Goal: Information Seeking & Learning: Compare options

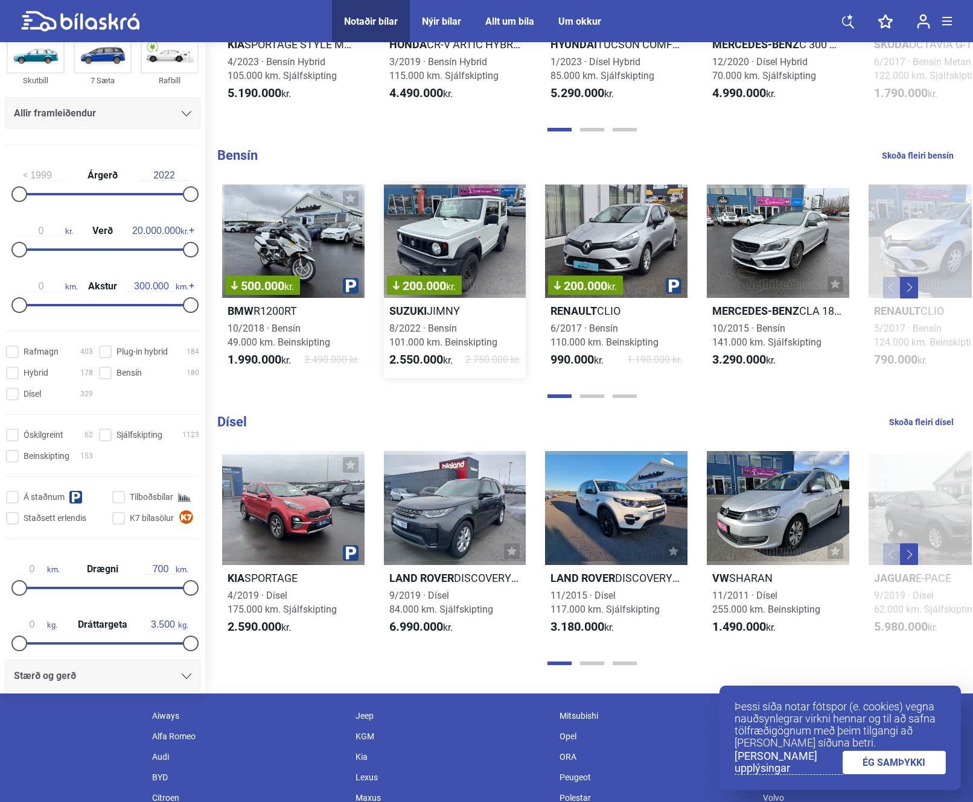
scroll to position [1026, 0]
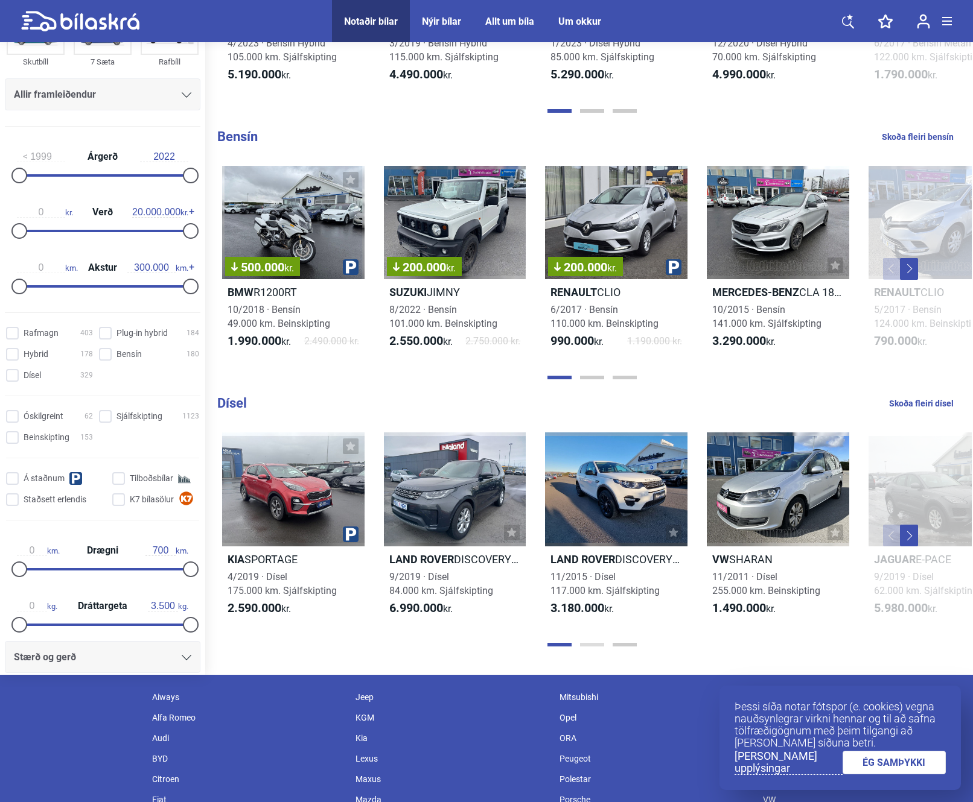
click at [591, 643] on button "Page 2" at bounding box center [592, 645] width 24 height 4
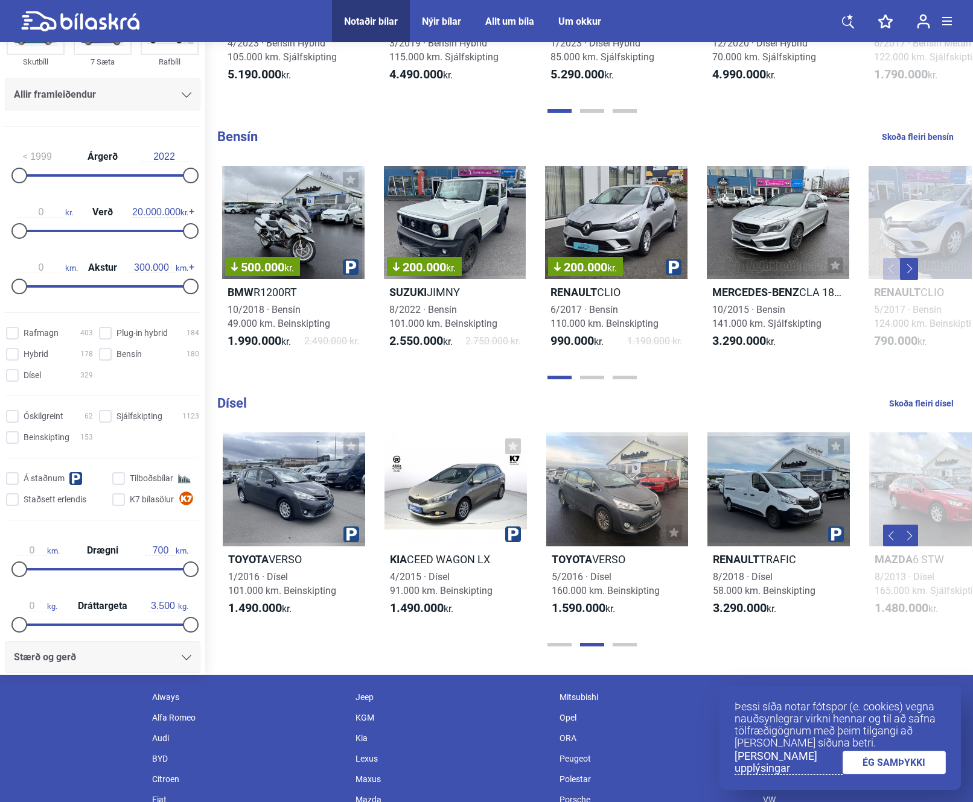
scroll to position [0, 807]
click at [622, 646] on button "Page 3" at bounding box center [624, 645] width 24 height 4
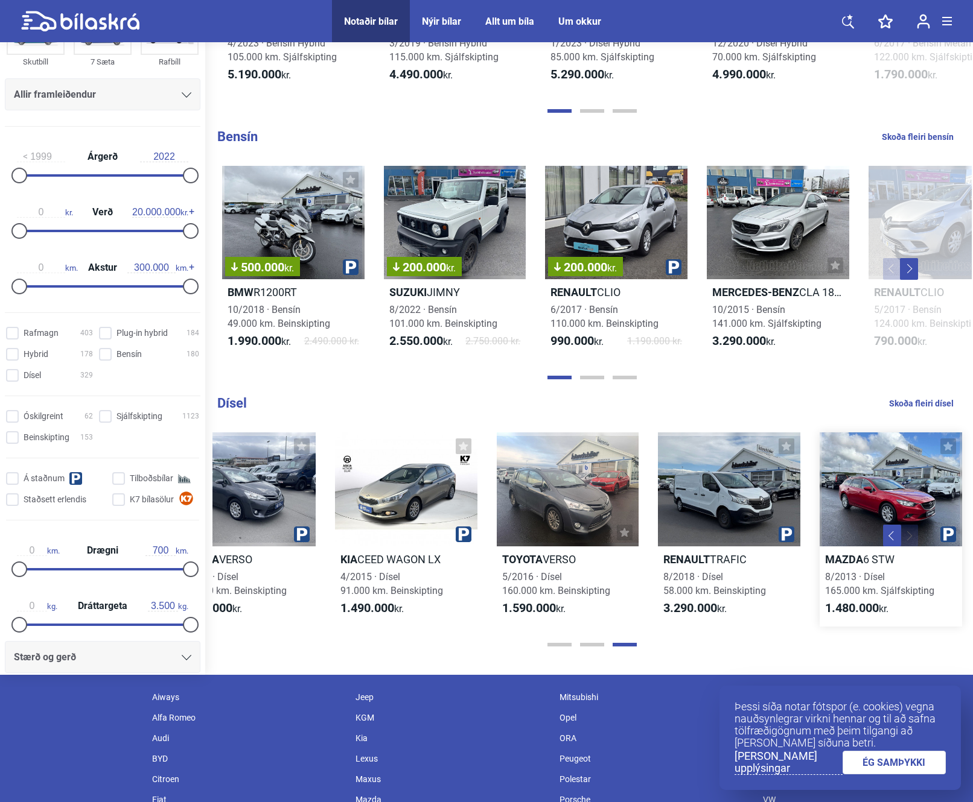
click at [878, 491] on div at bounding box center [890, 490] width 142 height 114
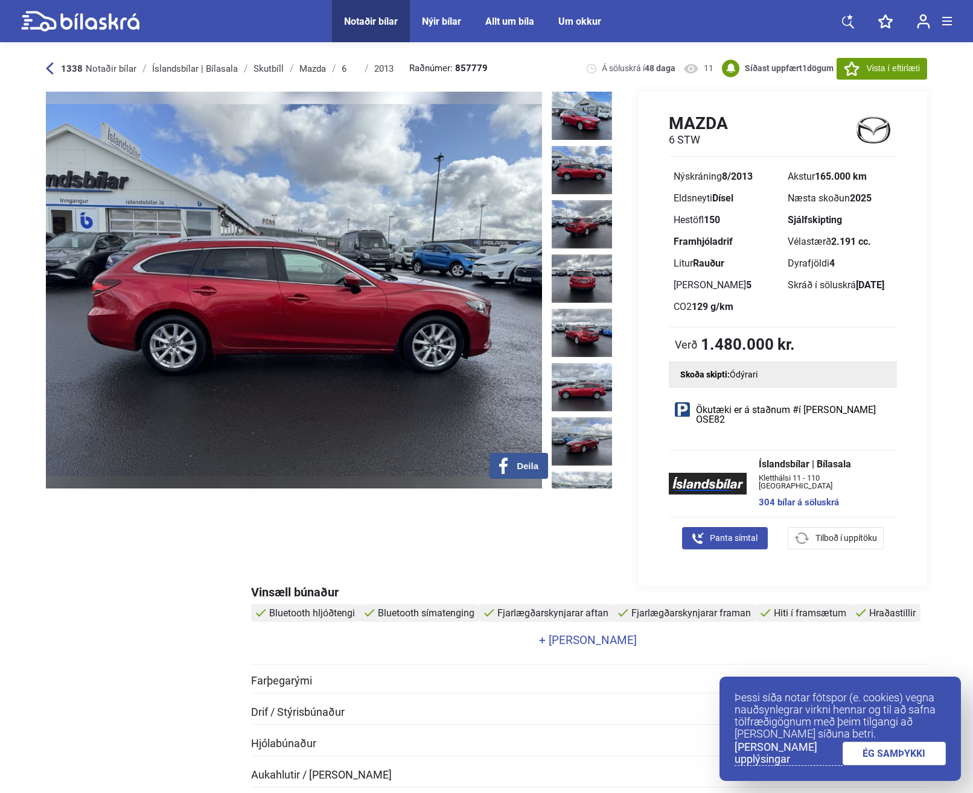
click at [588, 137] on div at bounding box center [584, 290] width 66 height 397
click at [595, 124] on img at bounding box center [581, 116] width 60 height 48
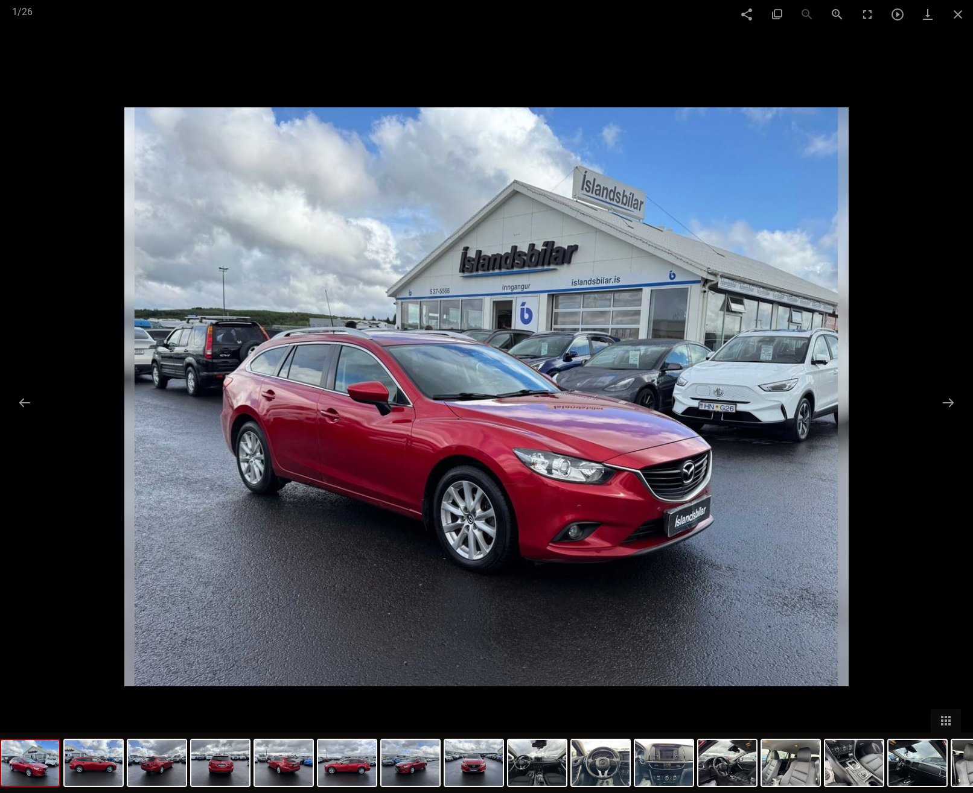
scroll to position [0, 2]
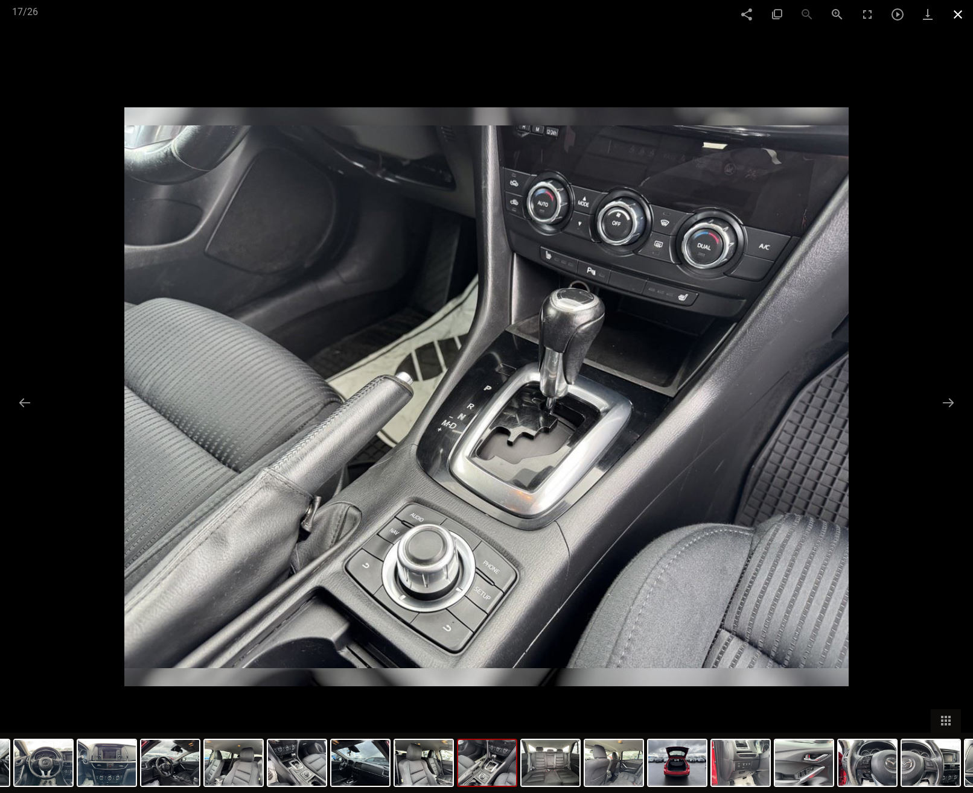
click at [954, 8] on span at bounding box center [957, 14] width 30 height 28
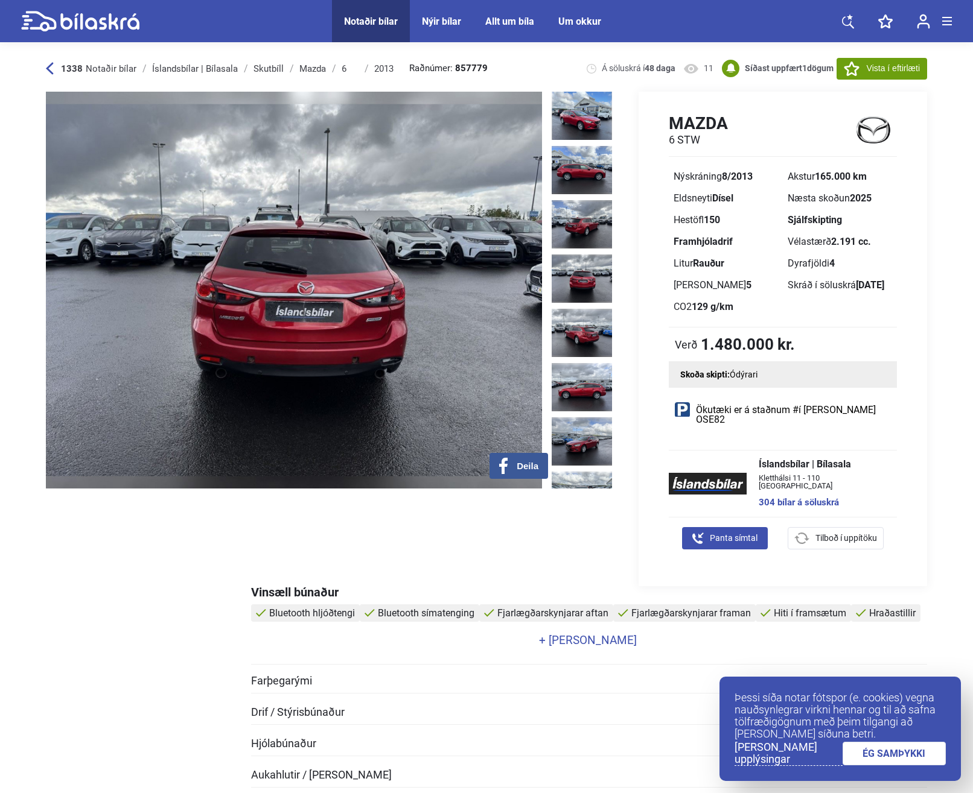
click at [300, 338] on img at bounding box center [294, 290] width 496 height 397
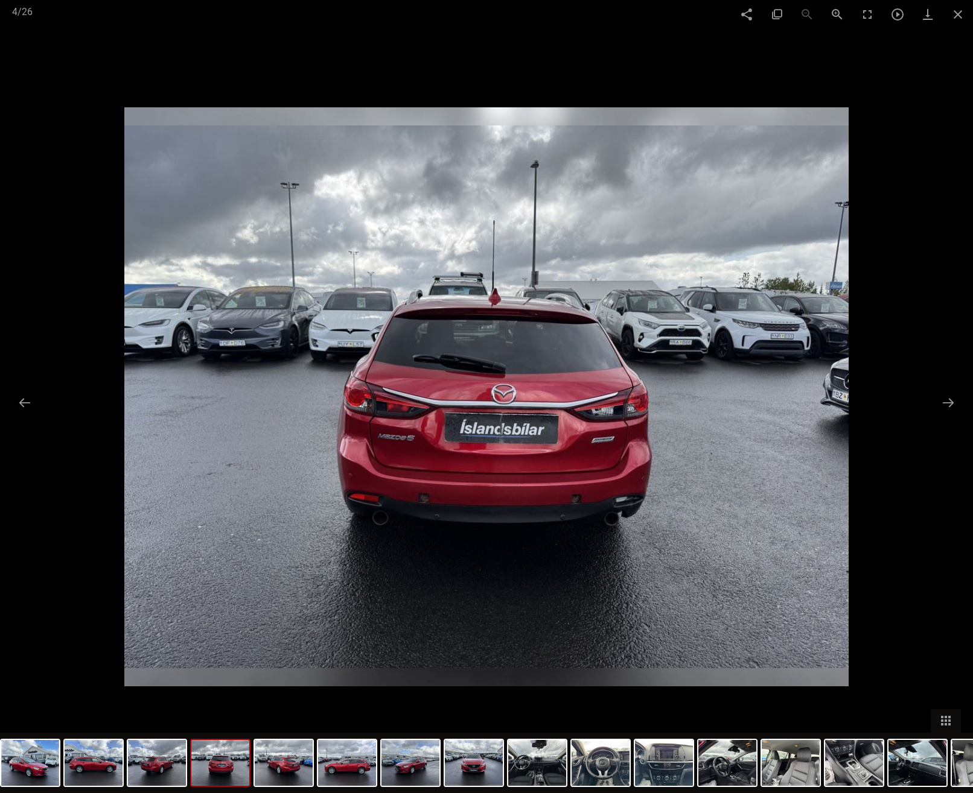
click at [39, 407] on div at bounding box center [486, 396] width 973 height 793
click at [24, 407] on button at bounding box center [24, 403] width 25 height 24
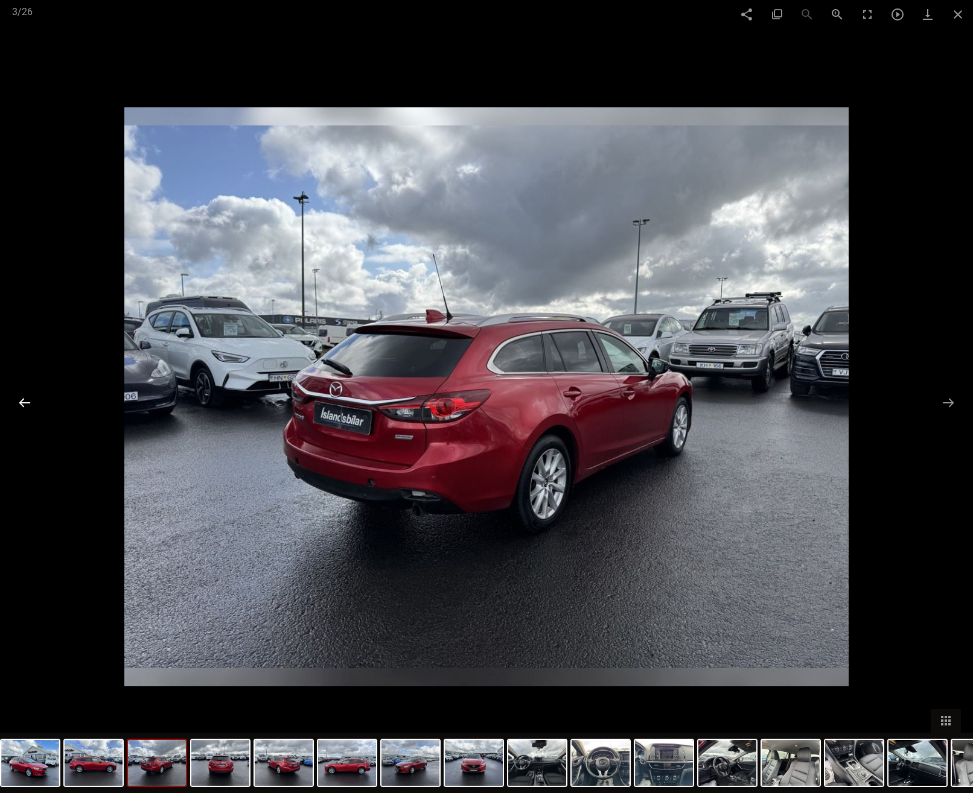
click at [22, 407] on button at bounding box center [24, 403] width 25 height 24
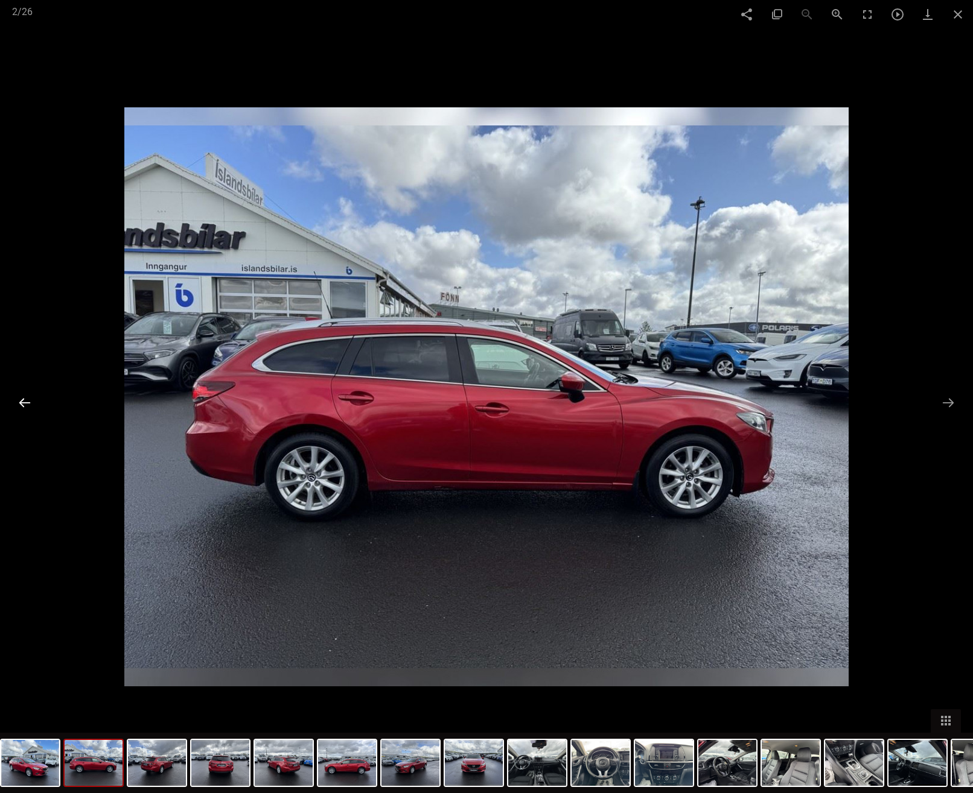
click at [22, 407] on button at bounding box center [24, 403] width 25 height 24
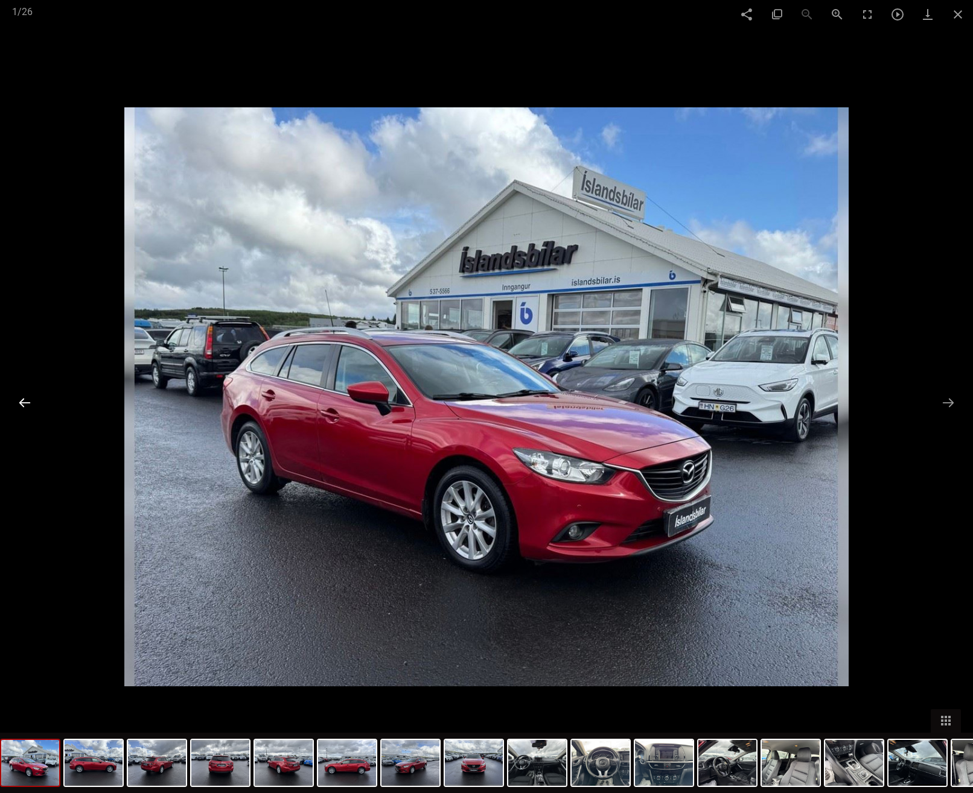
click at [22, 407] on button at bounding box center [24, 403] width 25 height 24
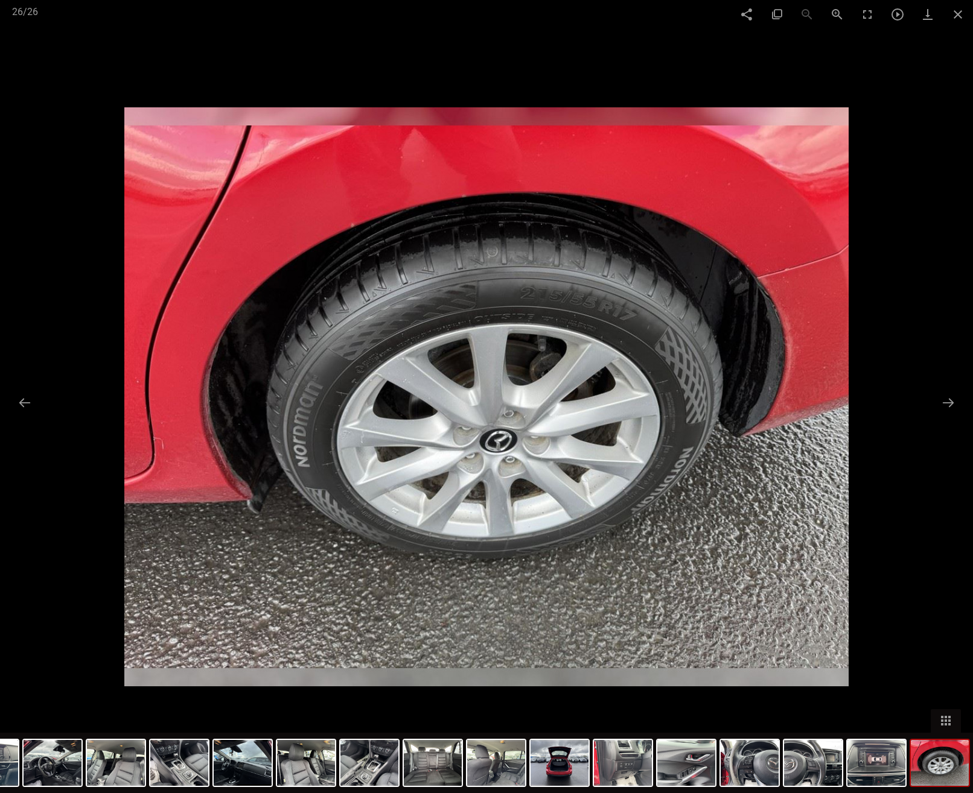
click at [55, 405] on div at bounding box center [486, 396] width 973 height 793
click at [40, 404] on div at bounding box center [486, 396] width 973 height 793
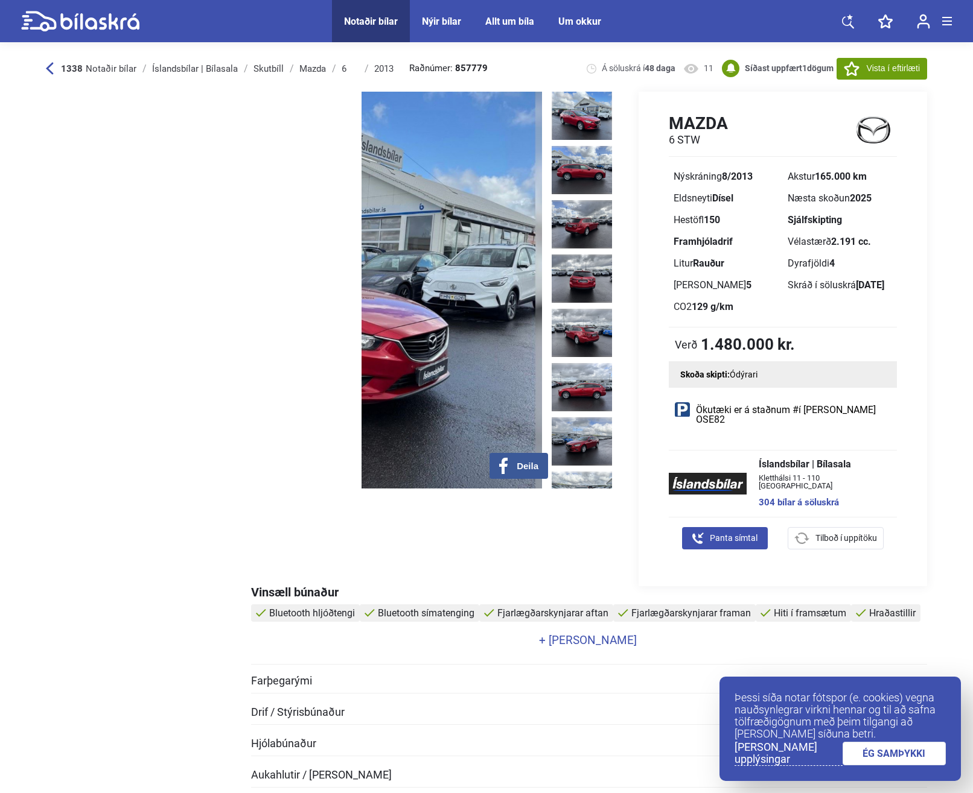
click at [590, 119] on img at bounding box center [581, 116] width 60 height 48
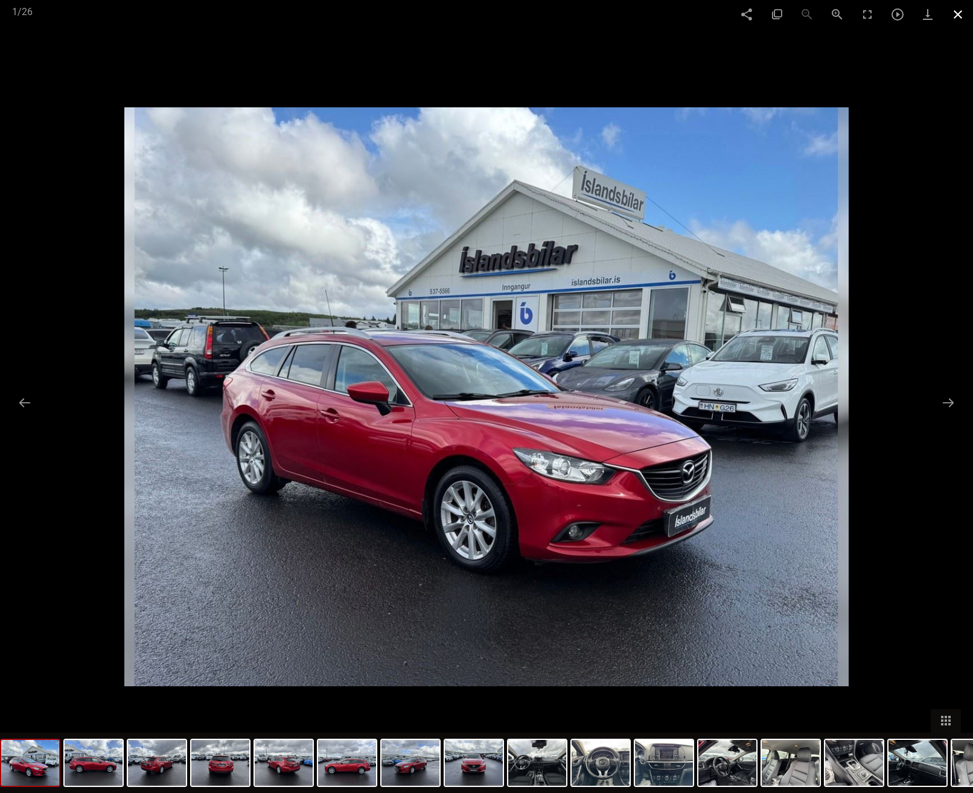
click at [953, 12] on span at bounding box center [957, 14] width 30 height 28
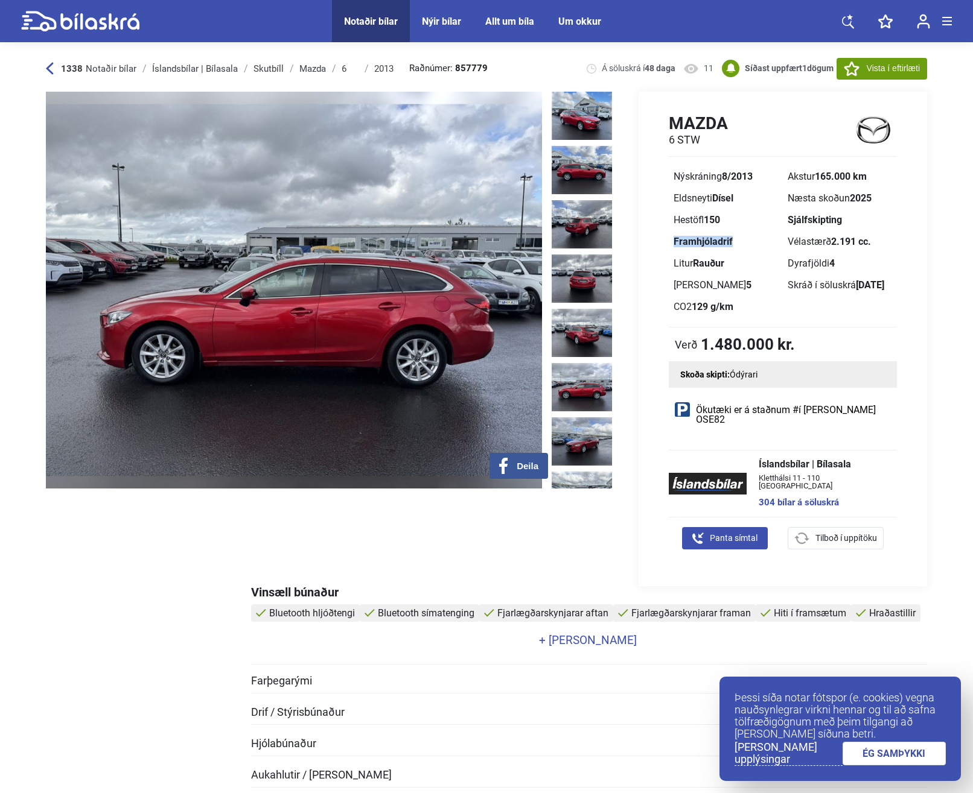
drag, startPoint x: 703, startPoint y: 246, endPoint x: 664, endPoint y: 250, distance: 39.4
click at [664, 250] on div "Mazda 6 STW Nýskráning 8/2013 Akstur 165.000 km Eldsneyti Dísel Næsta skoðun 20…" at bounding box center [782, 233] width 288 height 240
click at [783, 264] on div "Dyrafjöldi 4" at bounding box center [840, 264] width 114 height 22
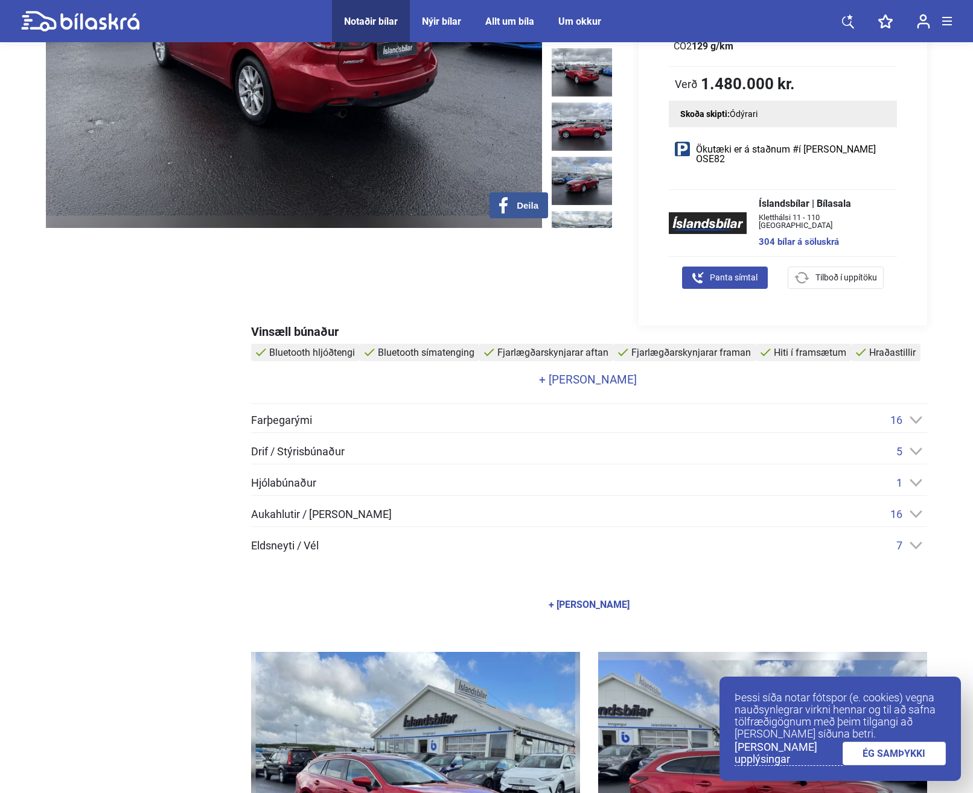
scroll to position [241, 2]
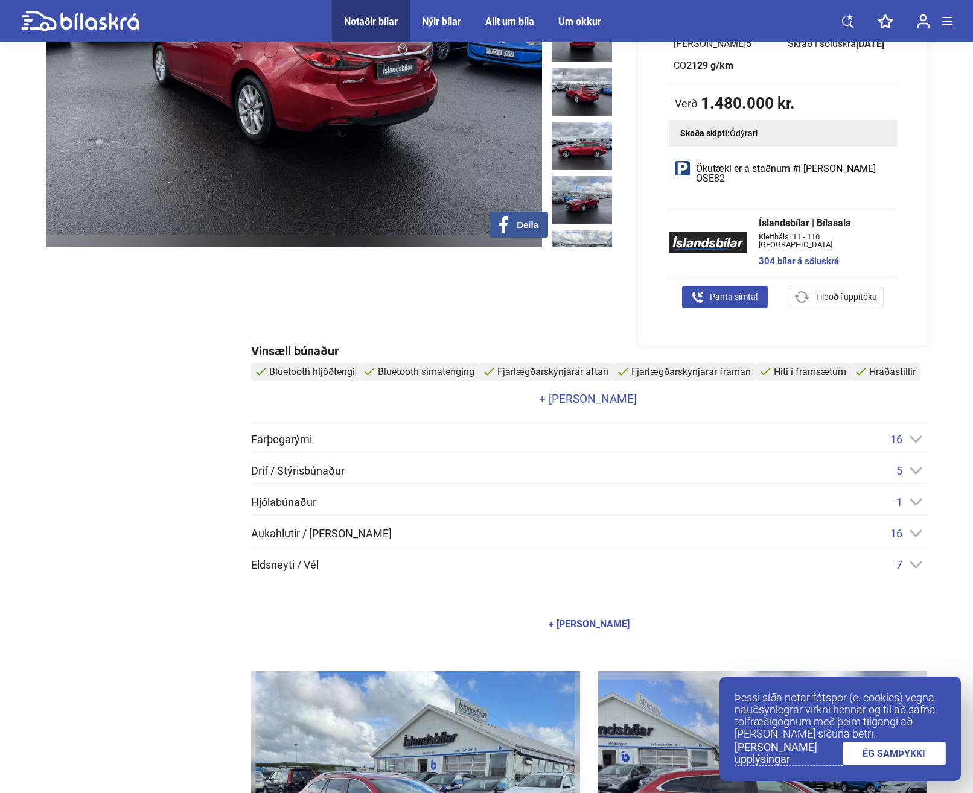
drag, startPoint x: 388, startPoint y: 235, endPoint x: 371, endPoint y: 225, distance: 19.8
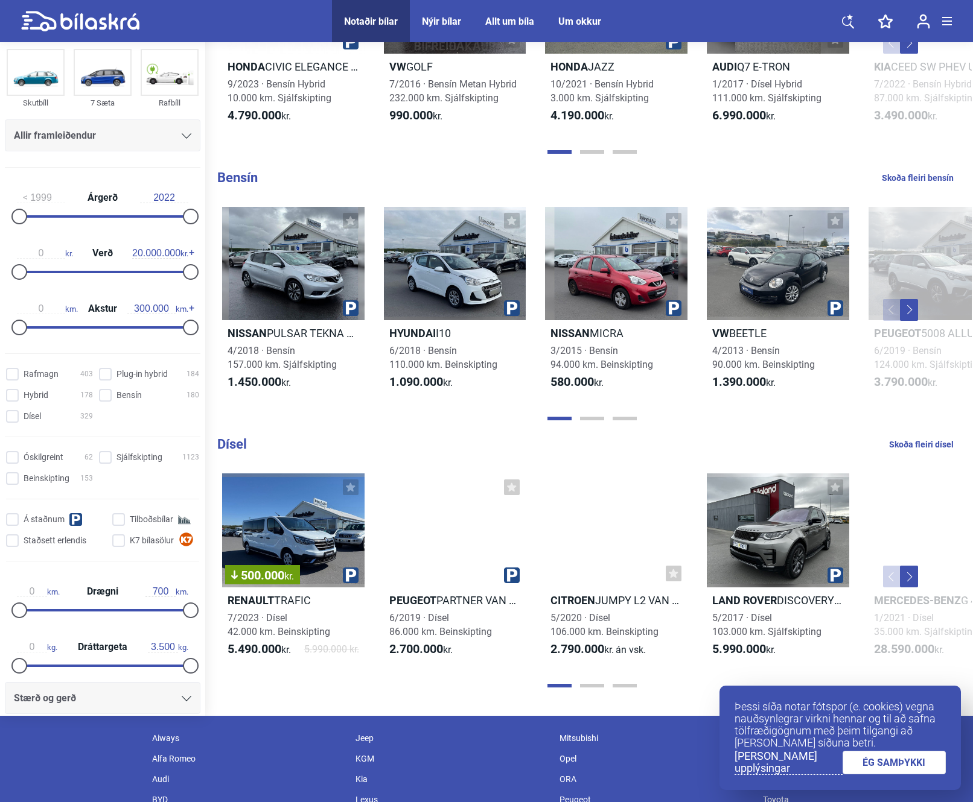
scroll to position [1026, 0]
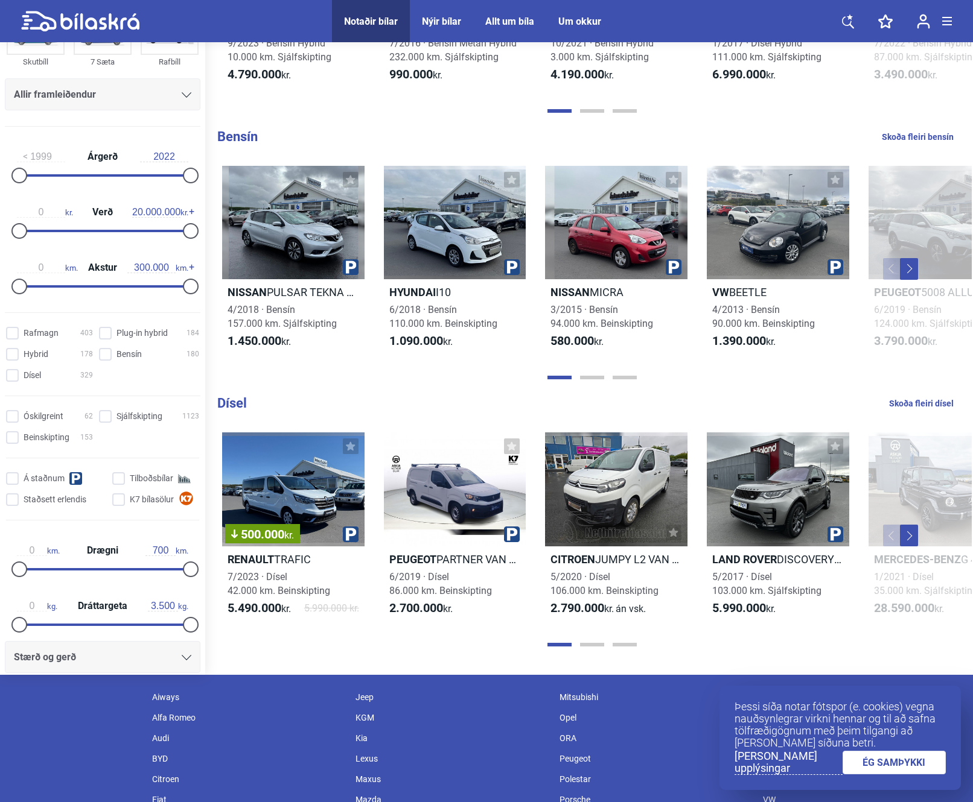
drag, startPoint x: 371, startPoint y: 225, endPoint x: 363, endPoint y: 196, distance: 30.0
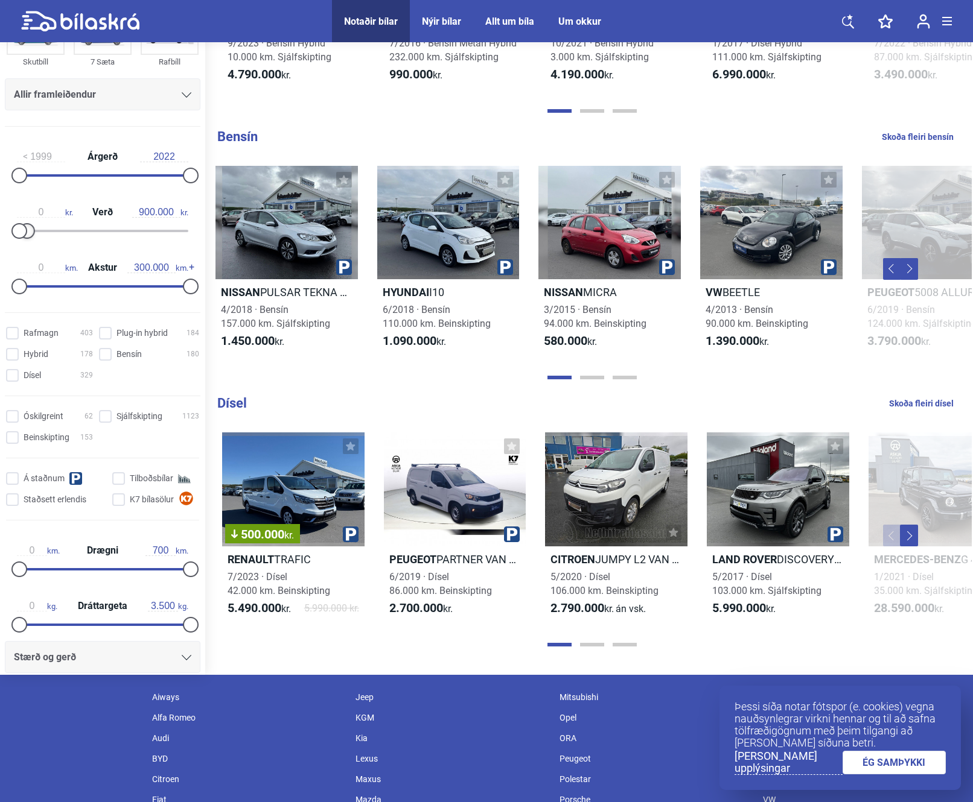
type input "1.000.000"
drag, startPoint x: 122, startPoint y: 245, endPoint x: 27, endPoint y: 256, distance: 95.4
click at [27, 256] on div "1999 Árgerð 2022 0 kr. Verð 1.000.000 kr. 0 km. Akstur 300.000 km." at bounding box center [102, 219] width 205 height 167
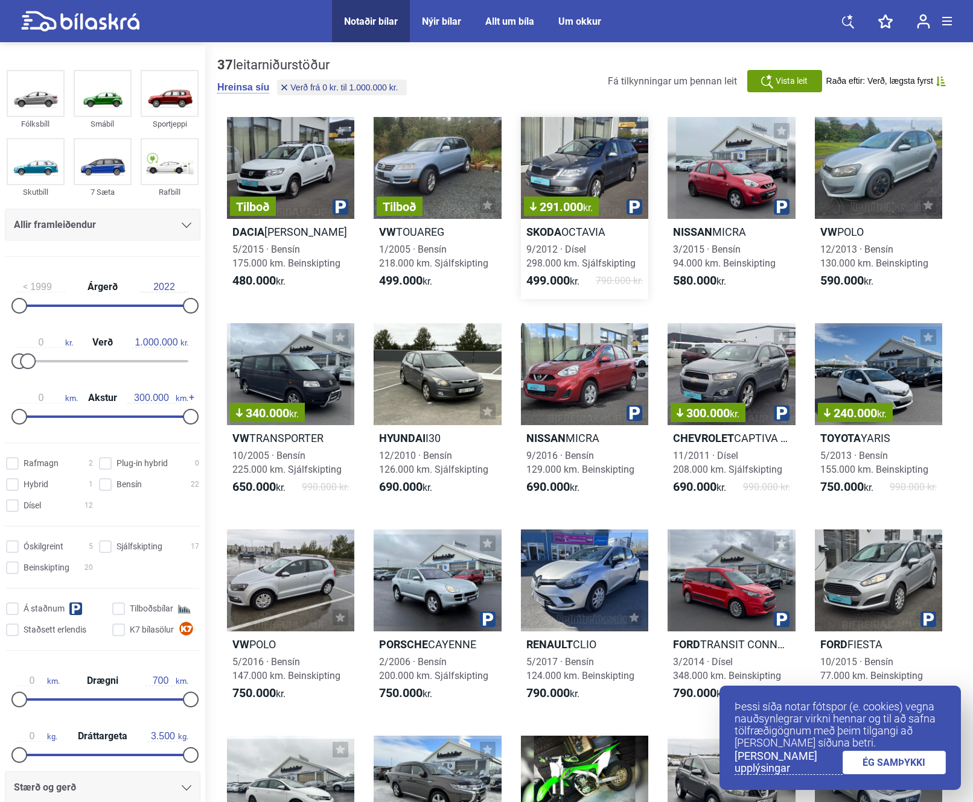
click at [567, 168] on div "291.000 kr." at bounding box center [584, 168] width 127 height 102
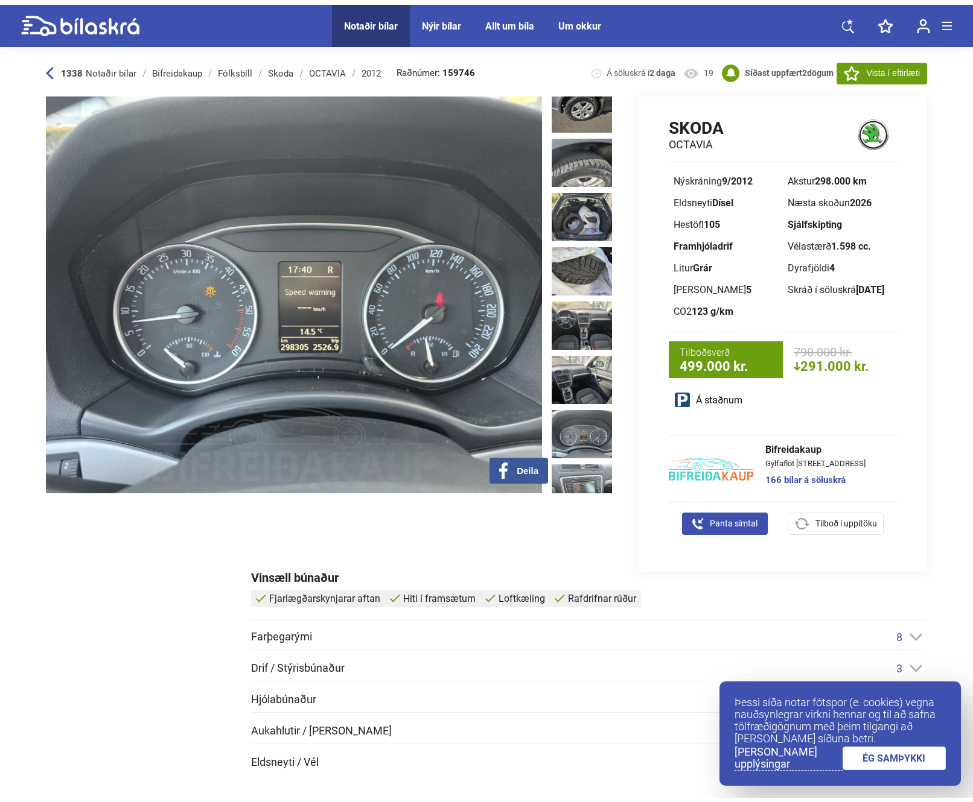
scroll to position [724, 0]
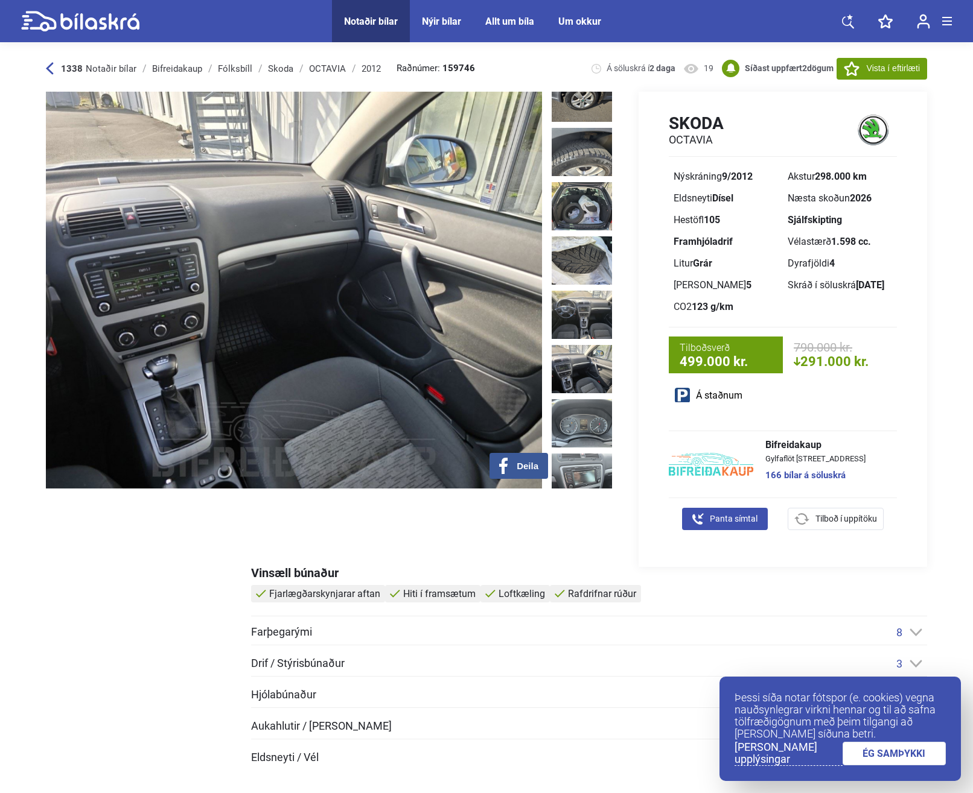
click at [831, 176] on b "298.000 km" at bounding box center [841, 176] width 52 height 11
drag, startPoint x: 910, startPoint y: 238, endPoint x: 855, endPoint y: 238, distance: 54.9
click at [910, 238] on div "Skoda [PERSON_NAME] 9/2012 Akstur 298.000 km Eldsneyti Dísel Næsta skoðun 2026 …" at bounding box center [782, 243] width 288 height 261
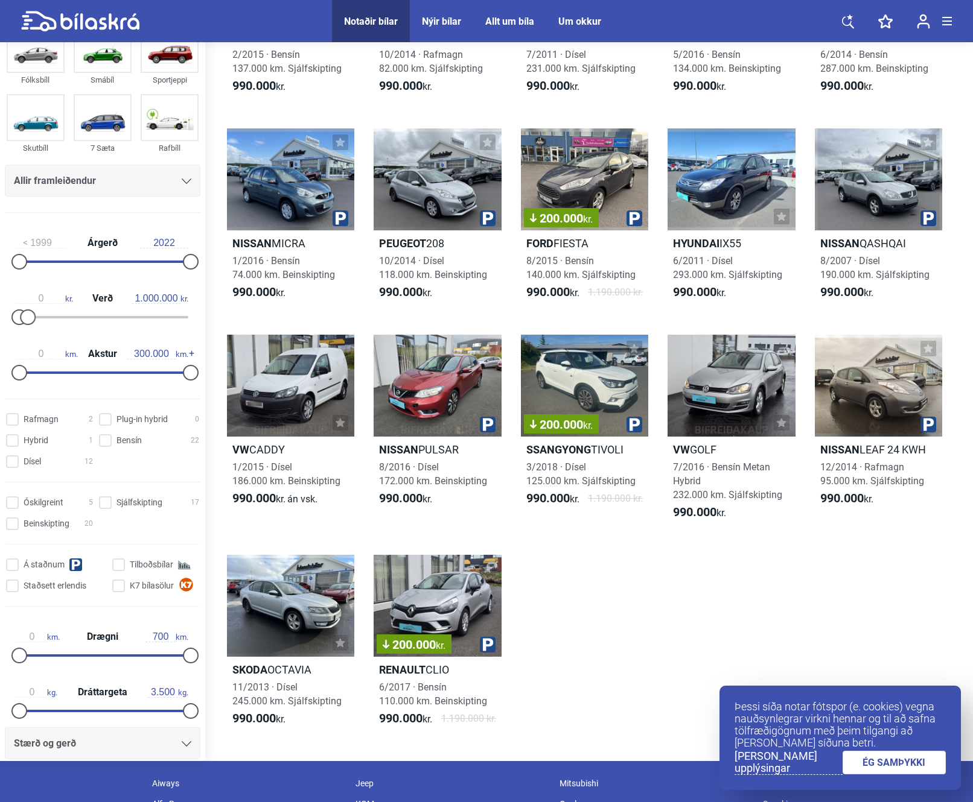
scroll to position [1026, 0]
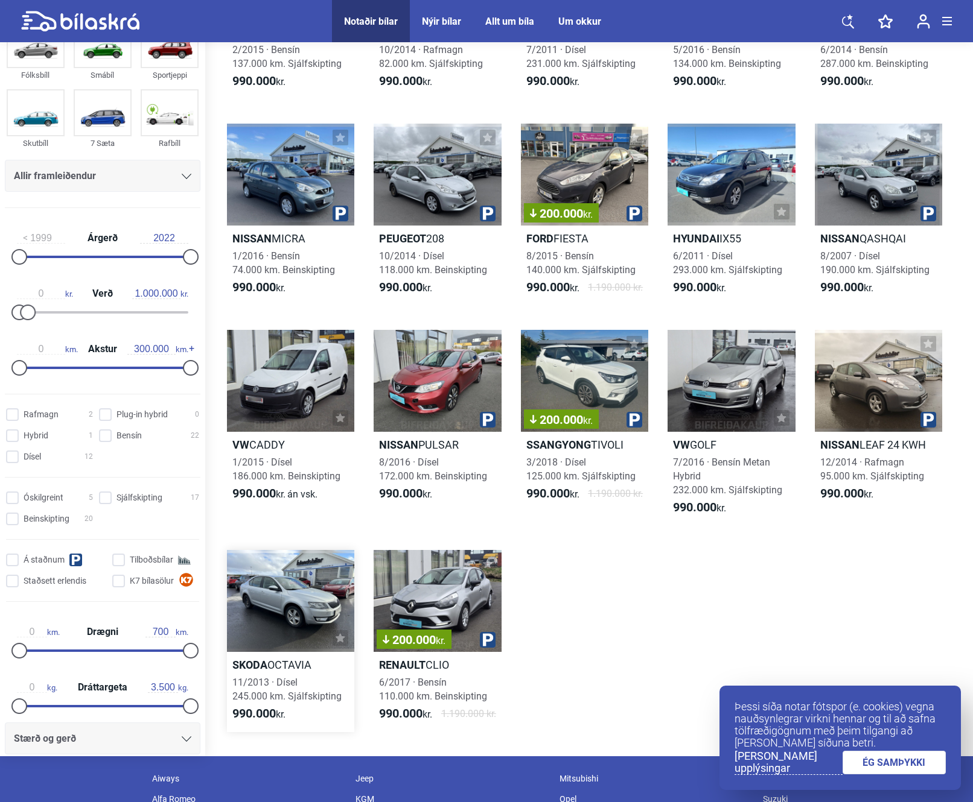
click at [267, 616] on div at bounding box center [290, 601] width 127 height 102
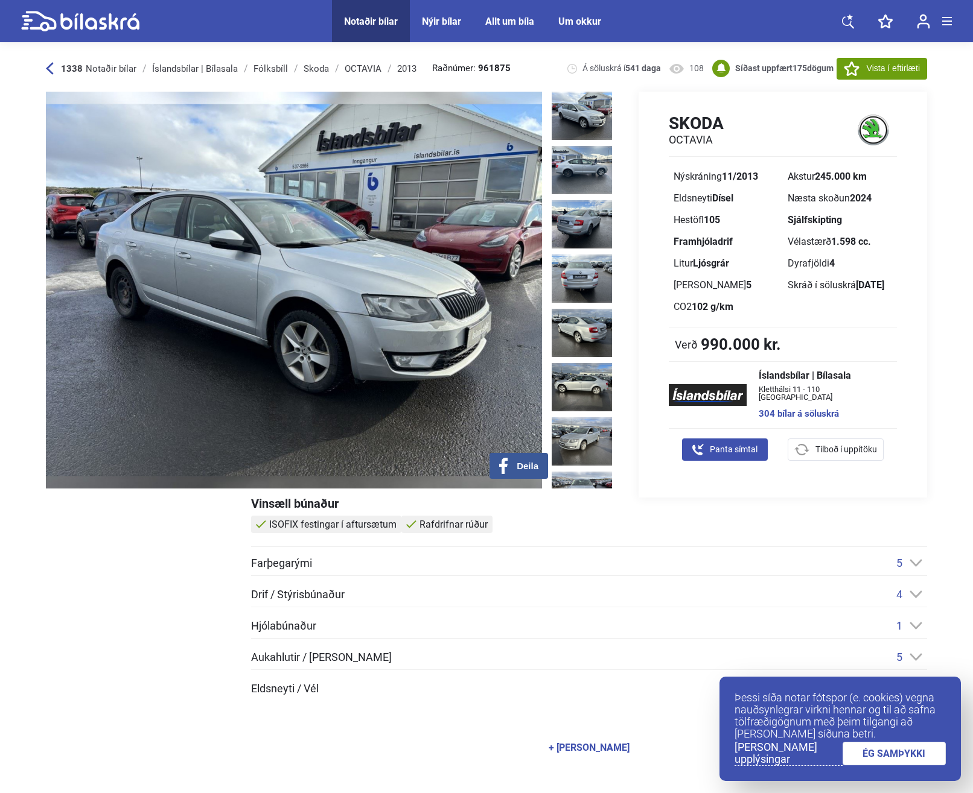
drag, startPoint x: 333, startPoint y: 388, endPoint x: 328, endPoint y: 372, distance: 17.0
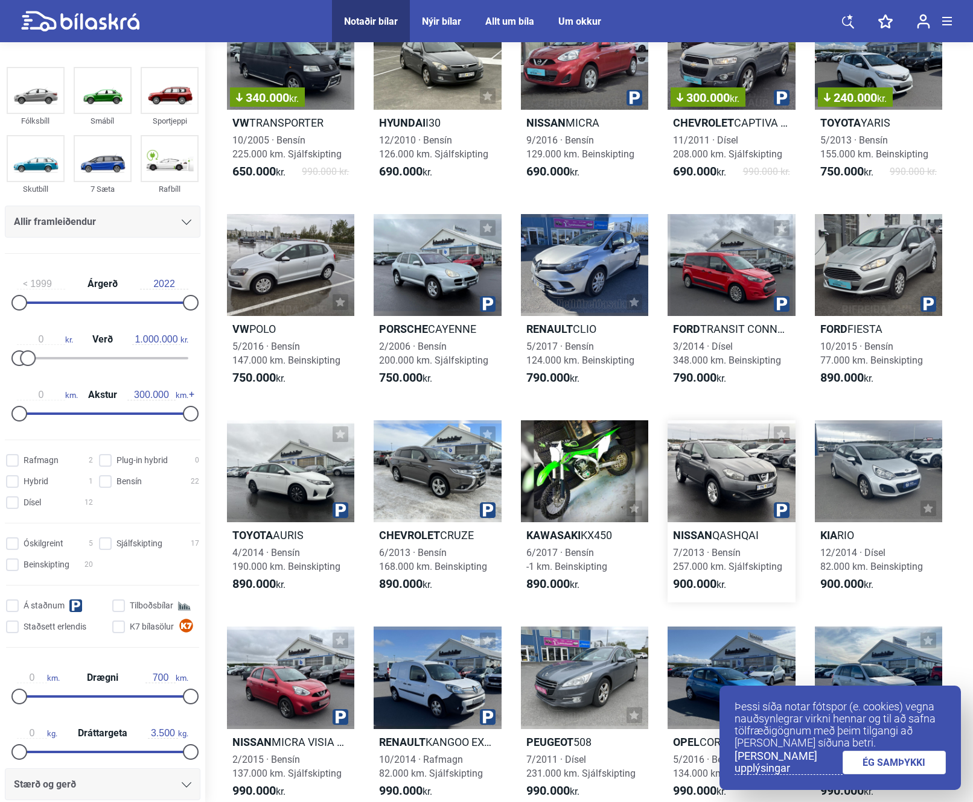
scroll to position [302, 0]
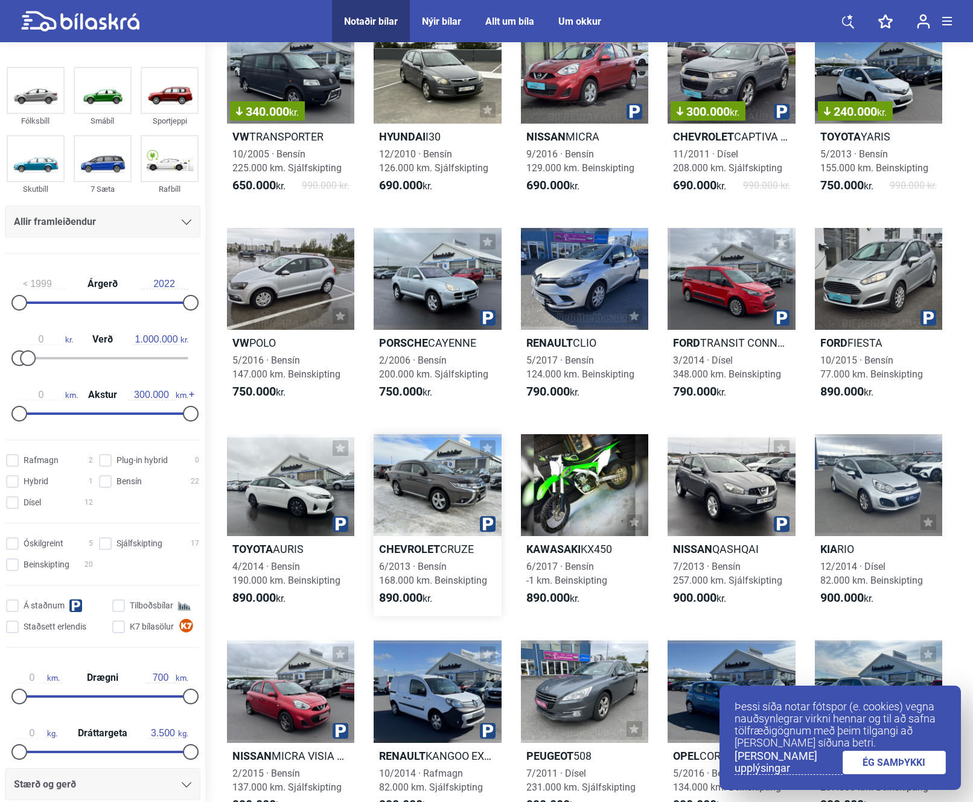
click at [420, 485] on div at bounding box center [436, 485] width 127 height 102
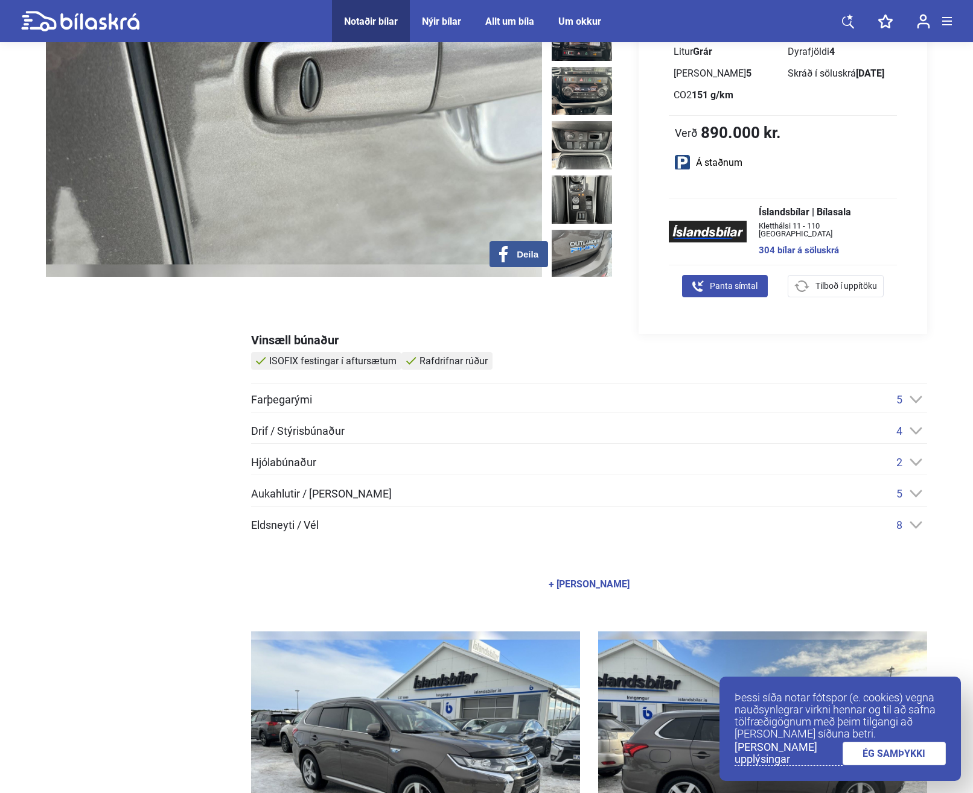
scroll to position [241, 0]
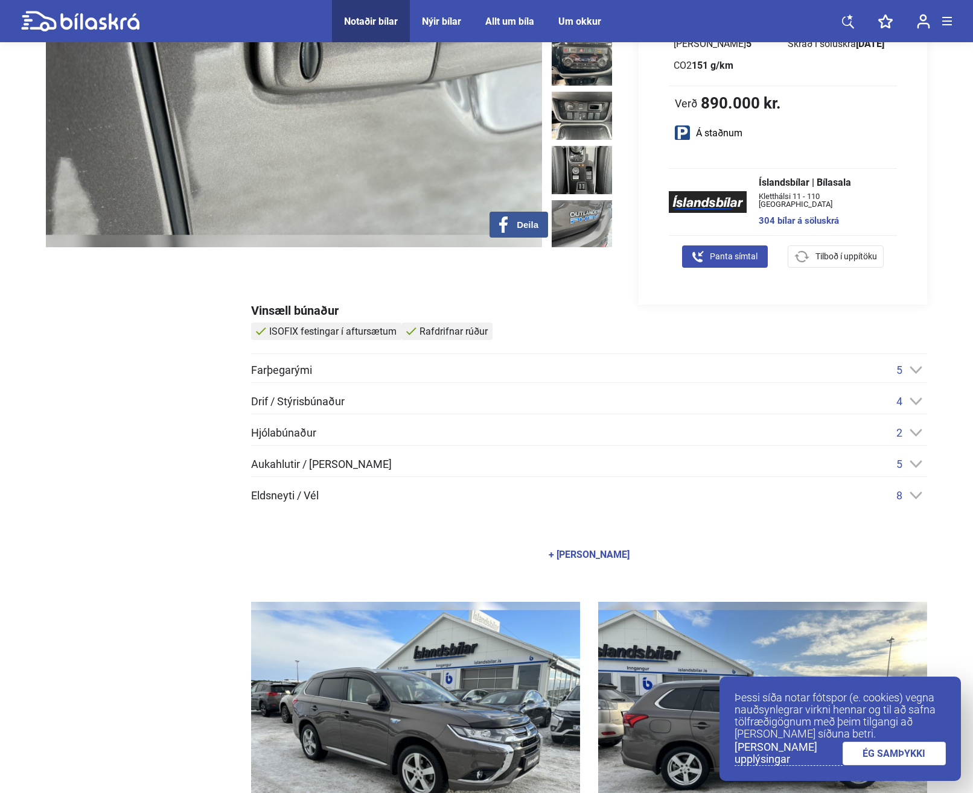
click at [915, 494] on icon at bounding box center [915, 496] width 13 height 8
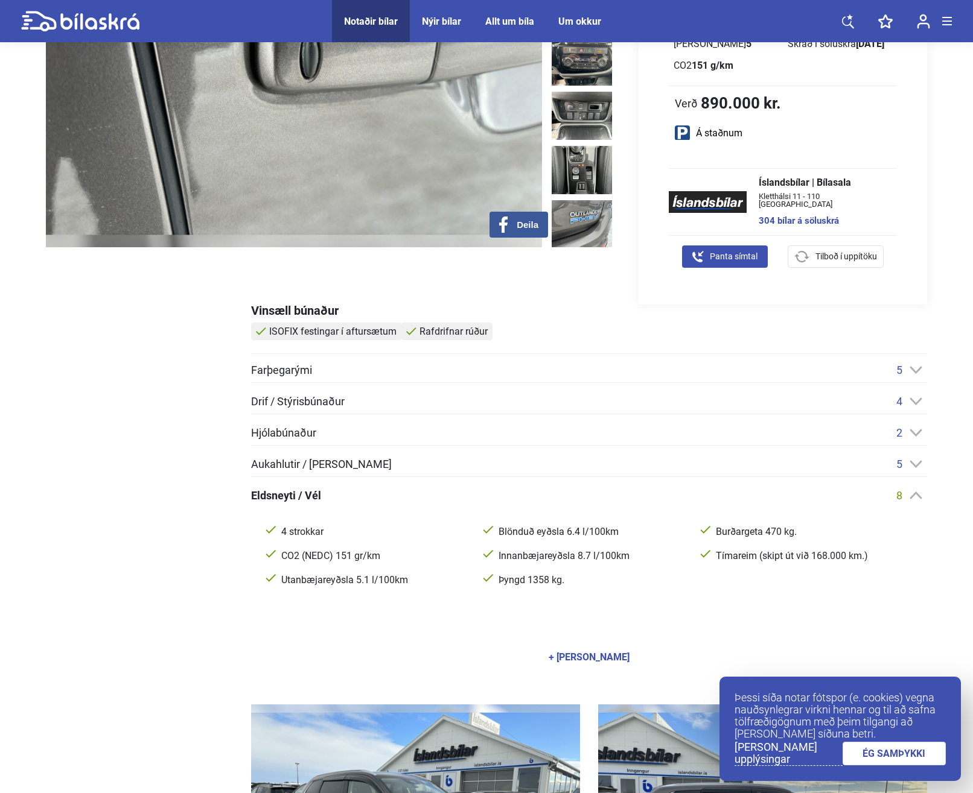
click at [916, 495] on icon at bounding box center [915, 496] width 13 height 8
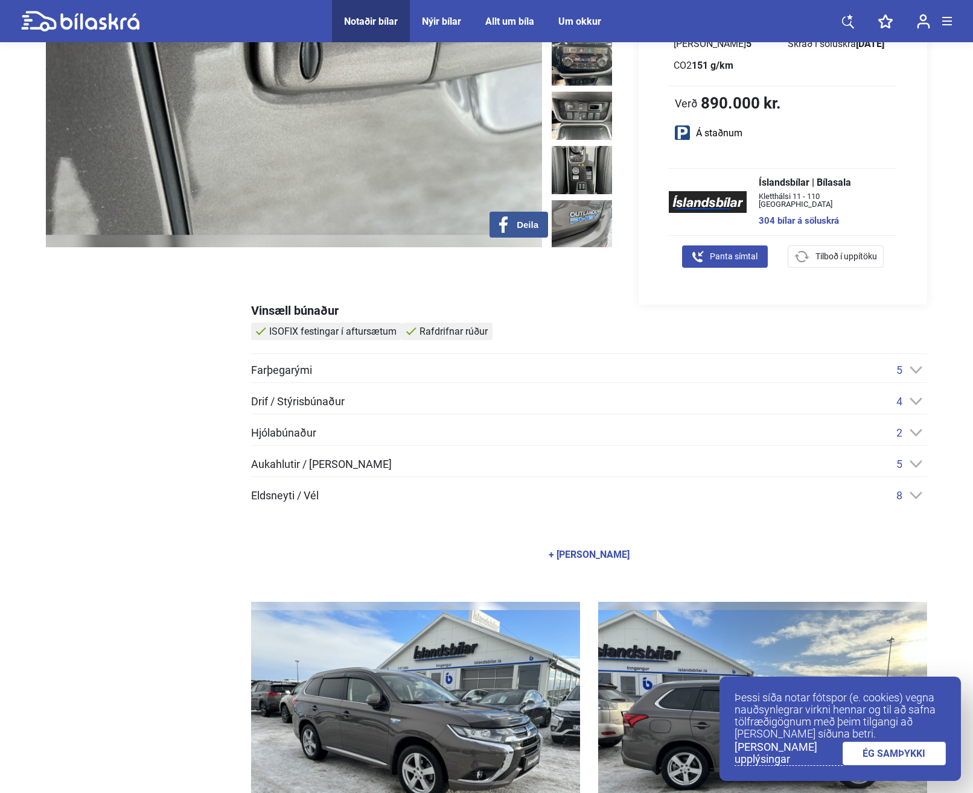
click at [908, 437] on div "2" at bounding box center [911, 433] width 31 height 13
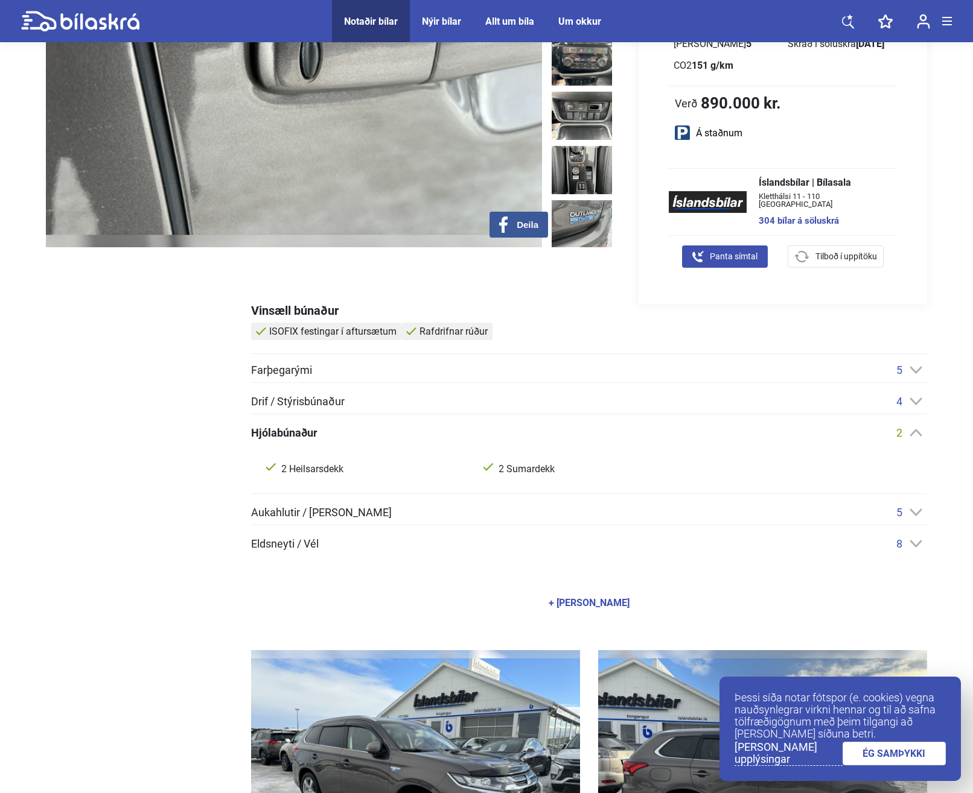
click at [908, 436] on div "2" at bounding box center [911, 433] width 31 height 13
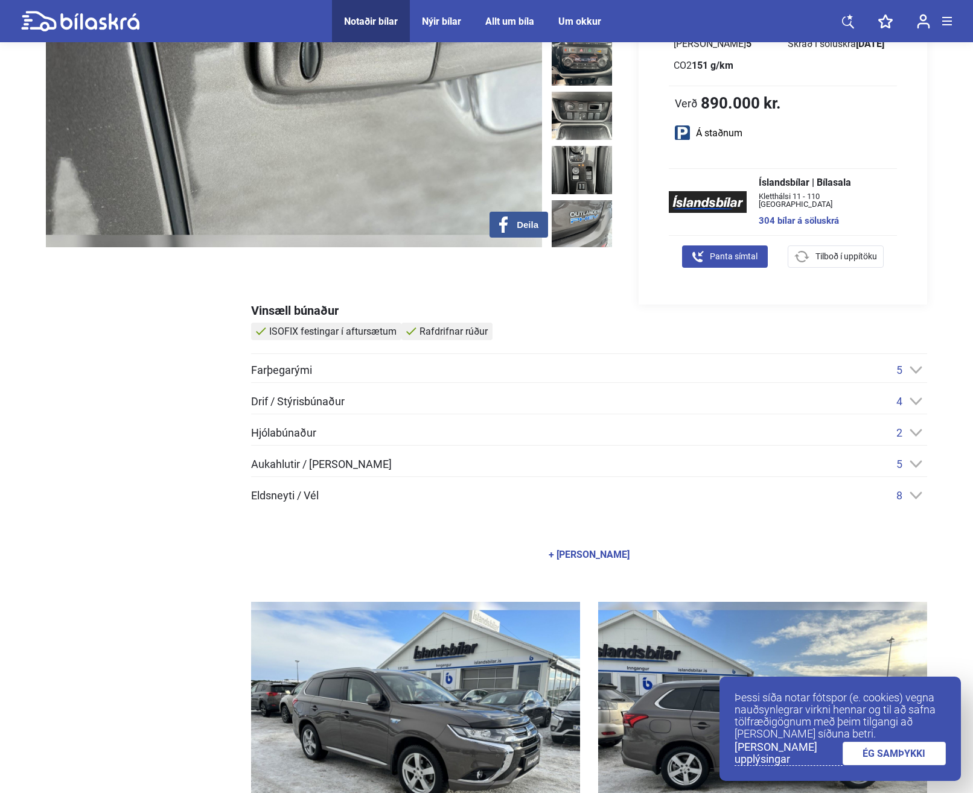
click at [922, 387] on div "Farþegarými 5 Höfuðpúðar á aftursætum ISOFIX festingar í aftursætum Líknarbelgi…" at bounding box center [589, 433] width 676 height 138
click at [918, 367] on icon at bounding box center [915, 370] width 13 height 8
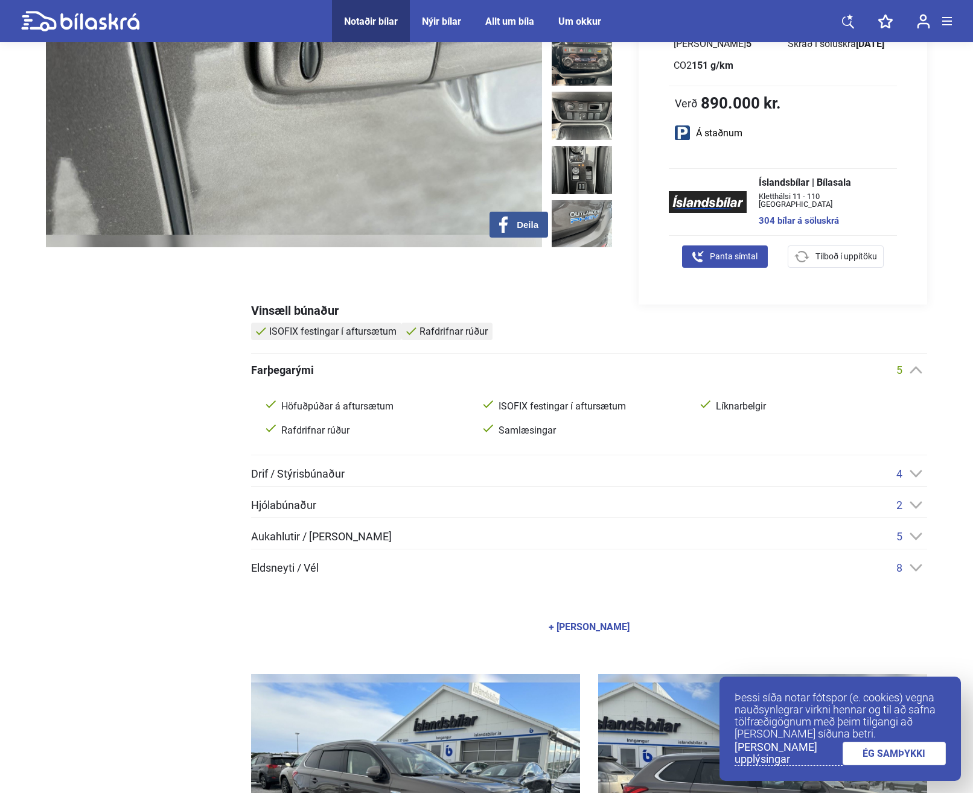
click at [918, 367] on icon at bounding box center [915, 370] width 13 height 8
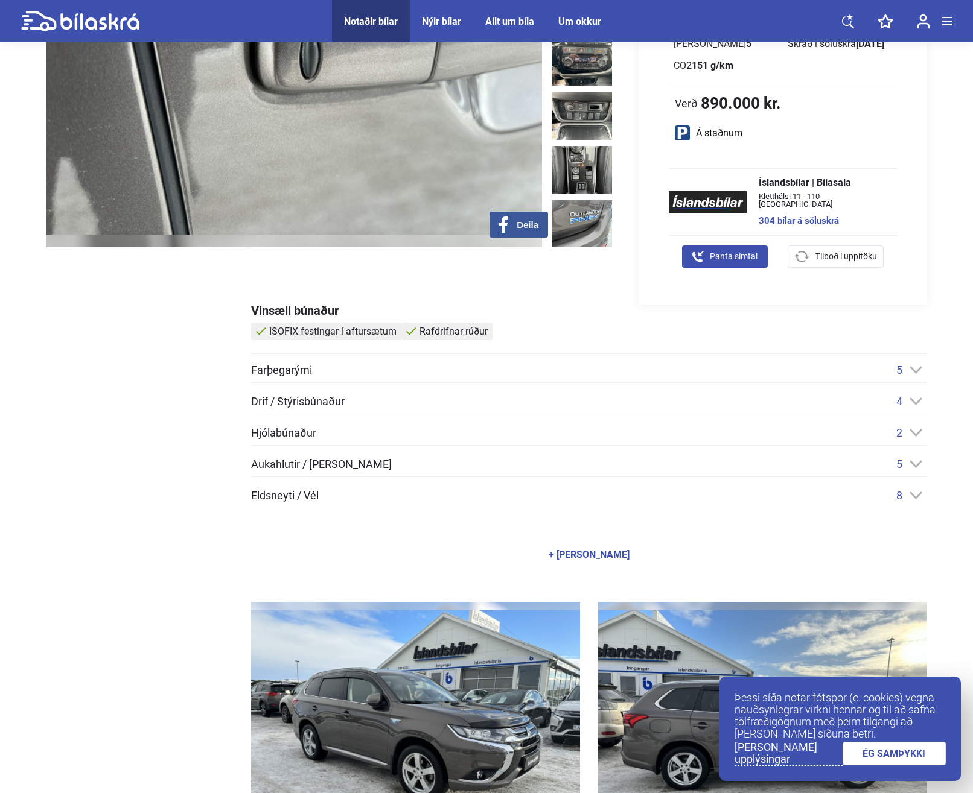
click at [919, 394] on div "Farþegarými 5 Höfuðpúðar á aftursætum ISOFIX festingar í aftursætum Líknarbelgi…" at bounding box center [589, 433] width 676 height 138
click at [915, 396] on div "4" at bounding box center [911, 401] width 31 height 13
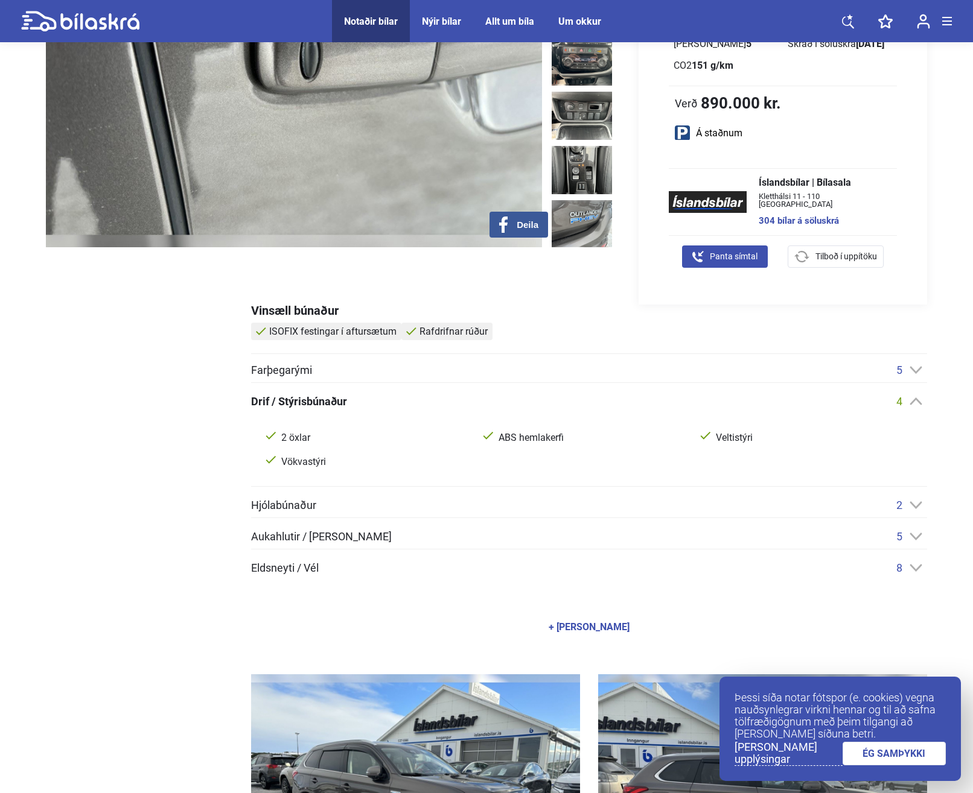
click at [915, 396] on div "4" at bounding box center [911, 401] width 31 height 13
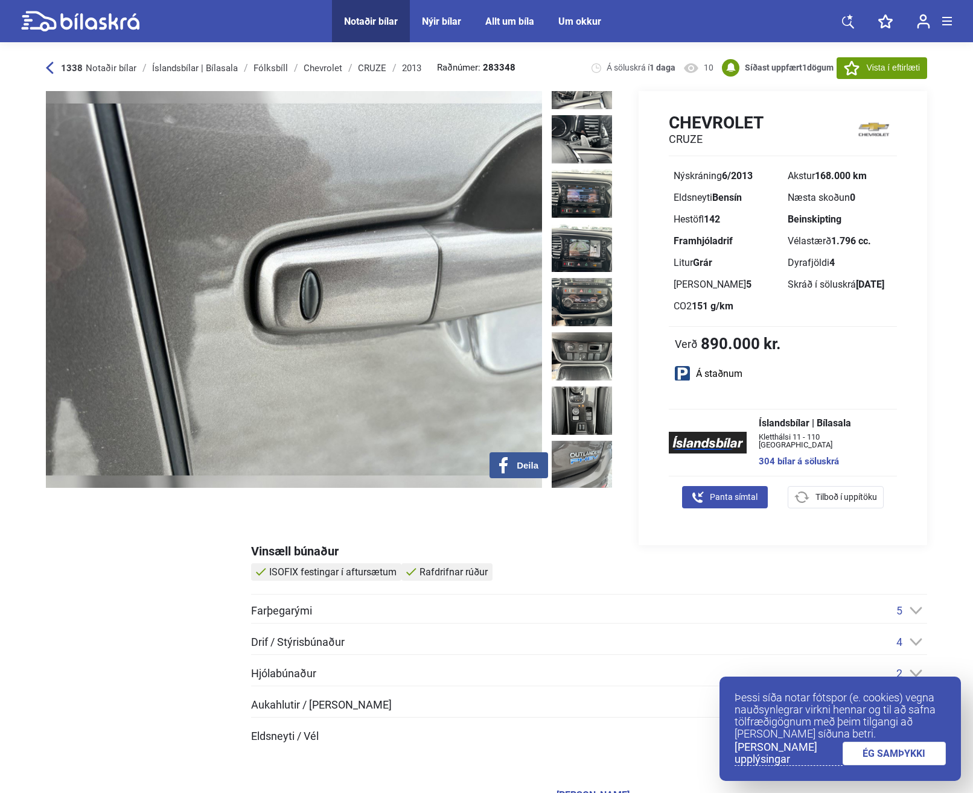
scroll to position [0, 0]
drag, startPoint x: 710, startPoint y: 190, endPoint x: 716, endPoint y: 188, distance: 6.9
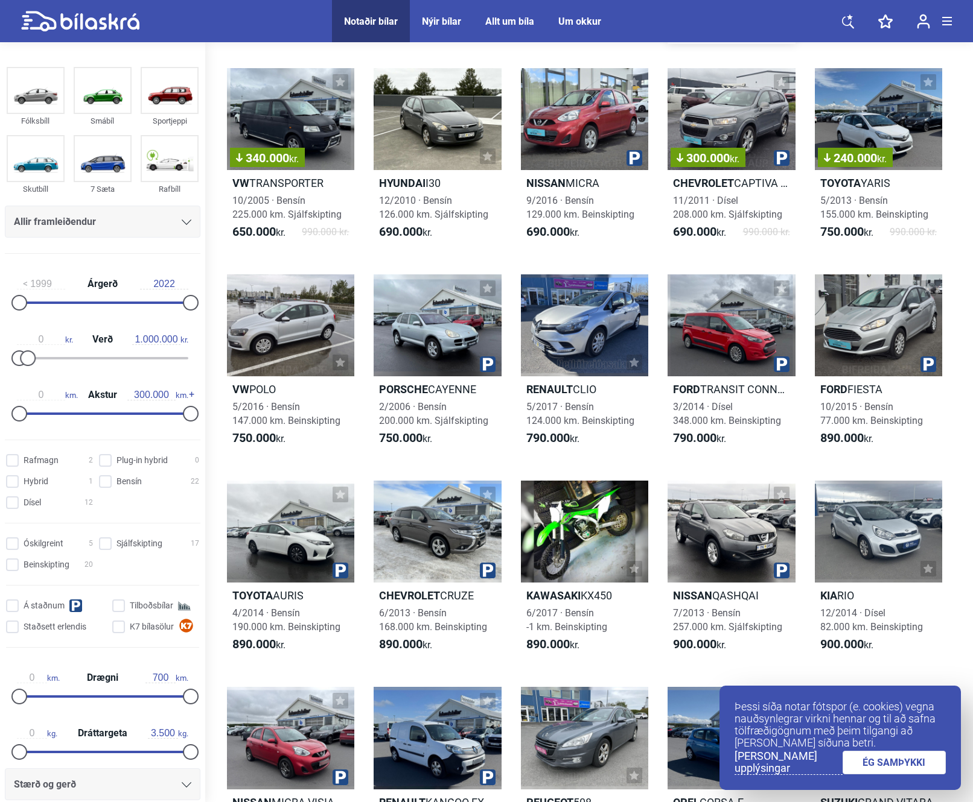
scroll to position [302, 0]
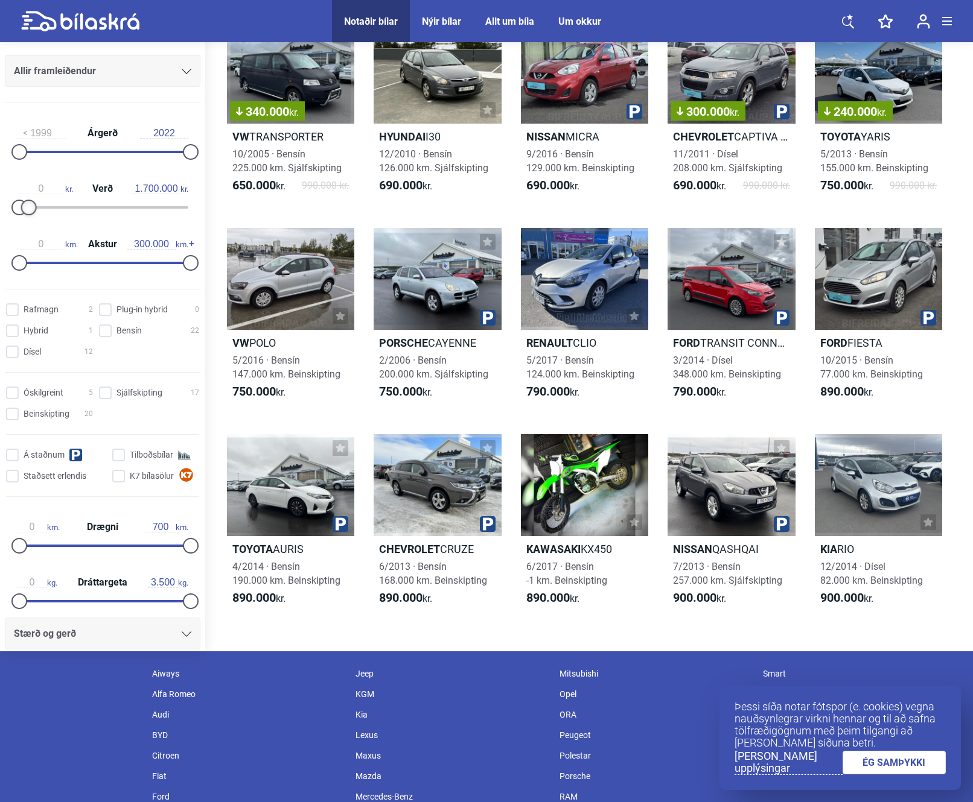
type input "1.800.000"
drag, startPoint x: 33, startPoint y: 204, endPoint x: 40, endPoint y: 204, distance: 6.6
click at [40, 204] on div at bounding box center [35, 208] width 16 height 16
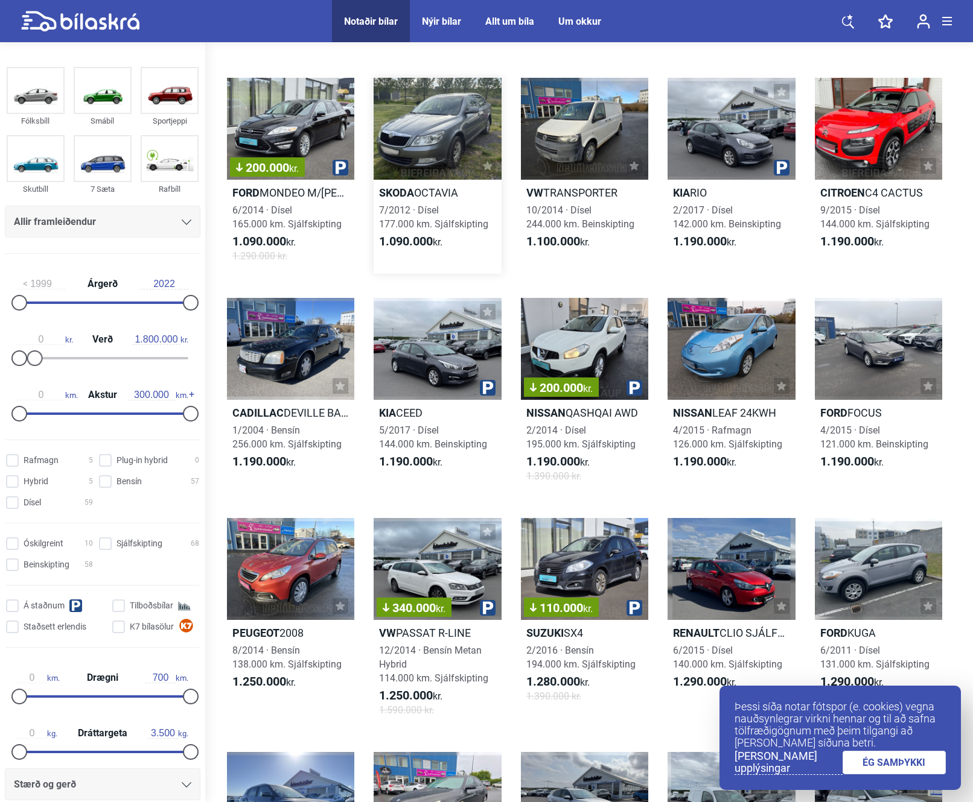
scroll to position [1689, 0]
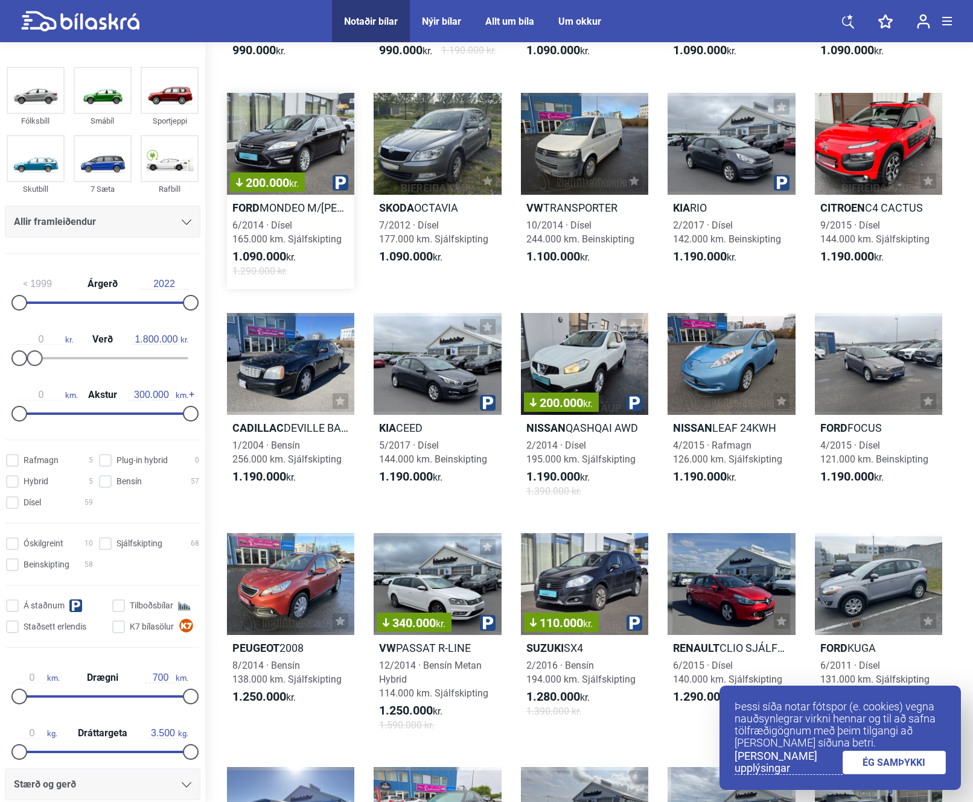
click at [316, 143] on div "200.000 kr." at bounding box center [290, 144] width 127 height 102
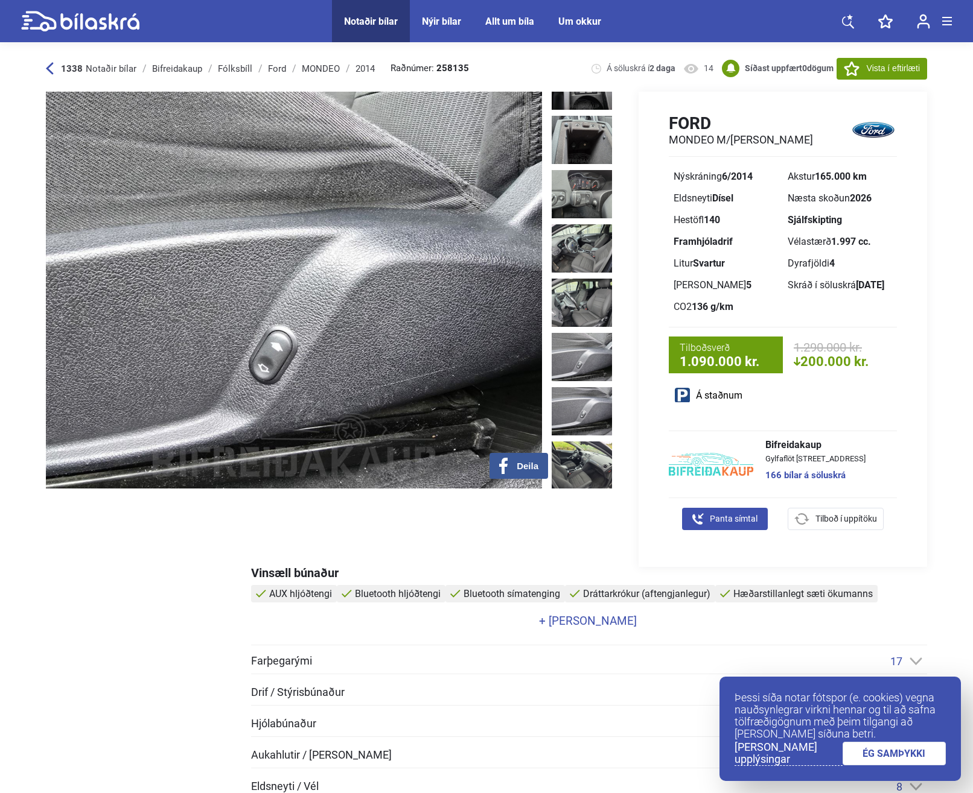
drag, startPoint x: 735, startPoint y: 159, endPoint x: 725, endPoint y: 141, distance: 20.0
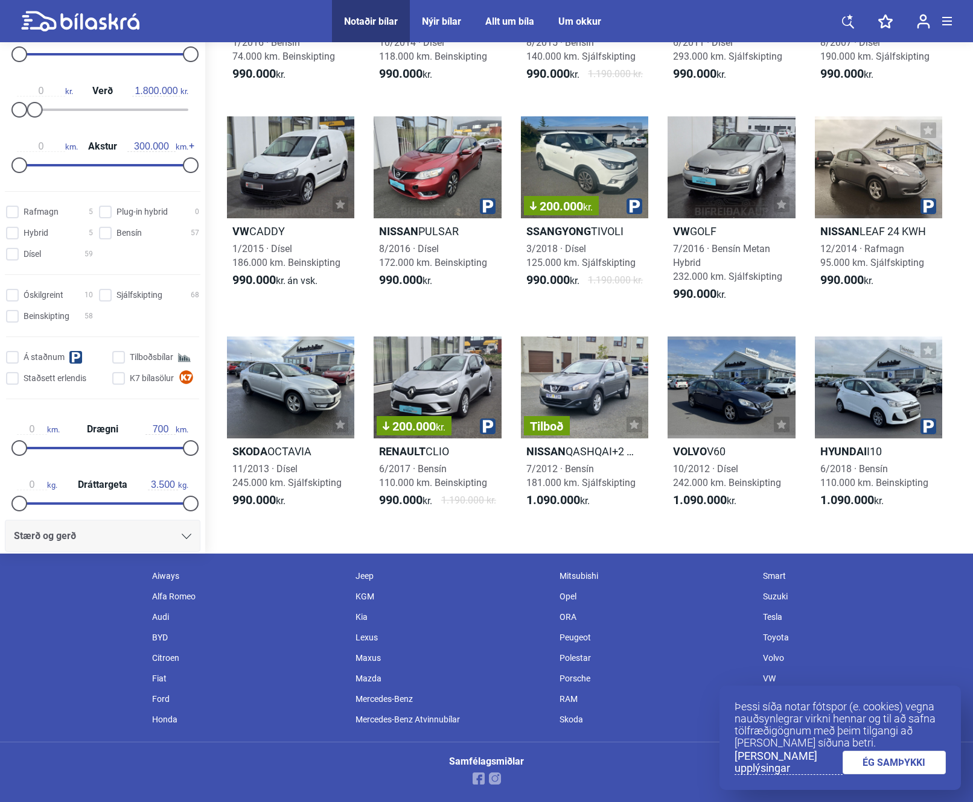
scroll to position [1689, 0]
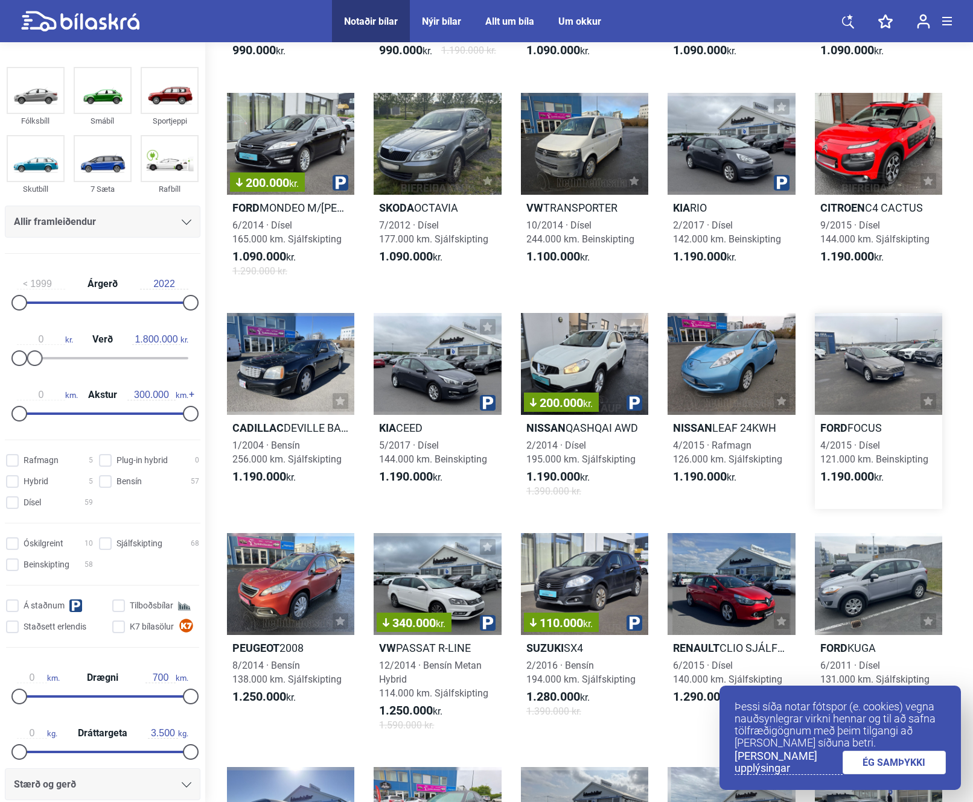
click at [892, 361] on div at bounding box center [878, 364] width 127 height 102
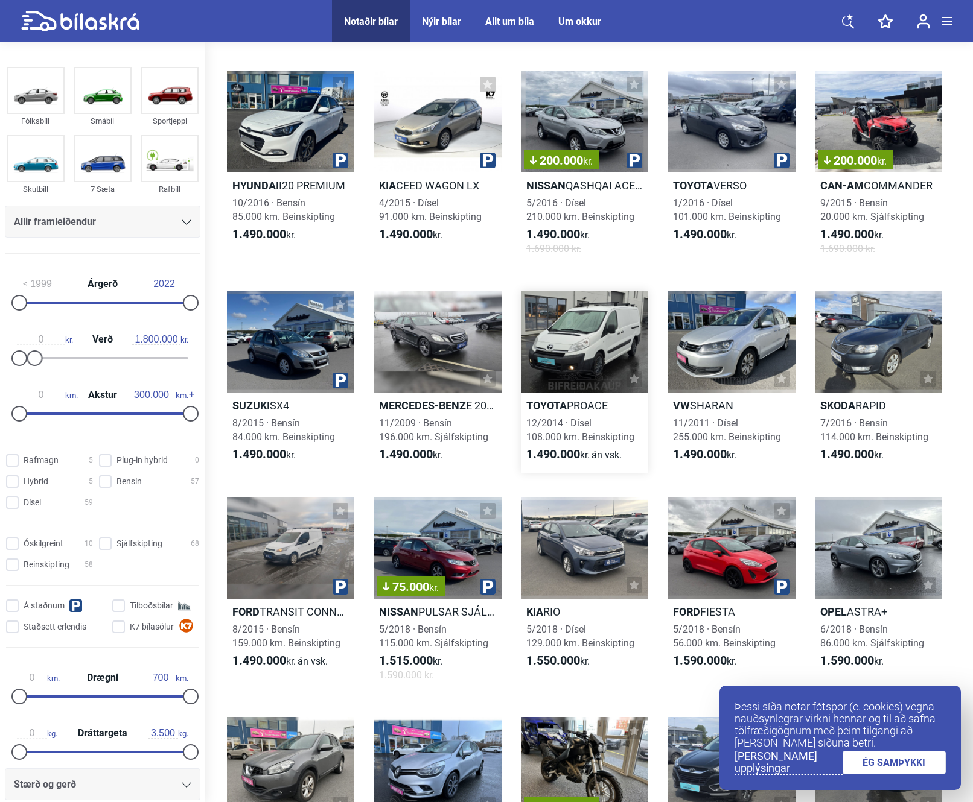
scroll to position [3597, 0]
